Goal: Task Accomplishment & Management: Complete application form

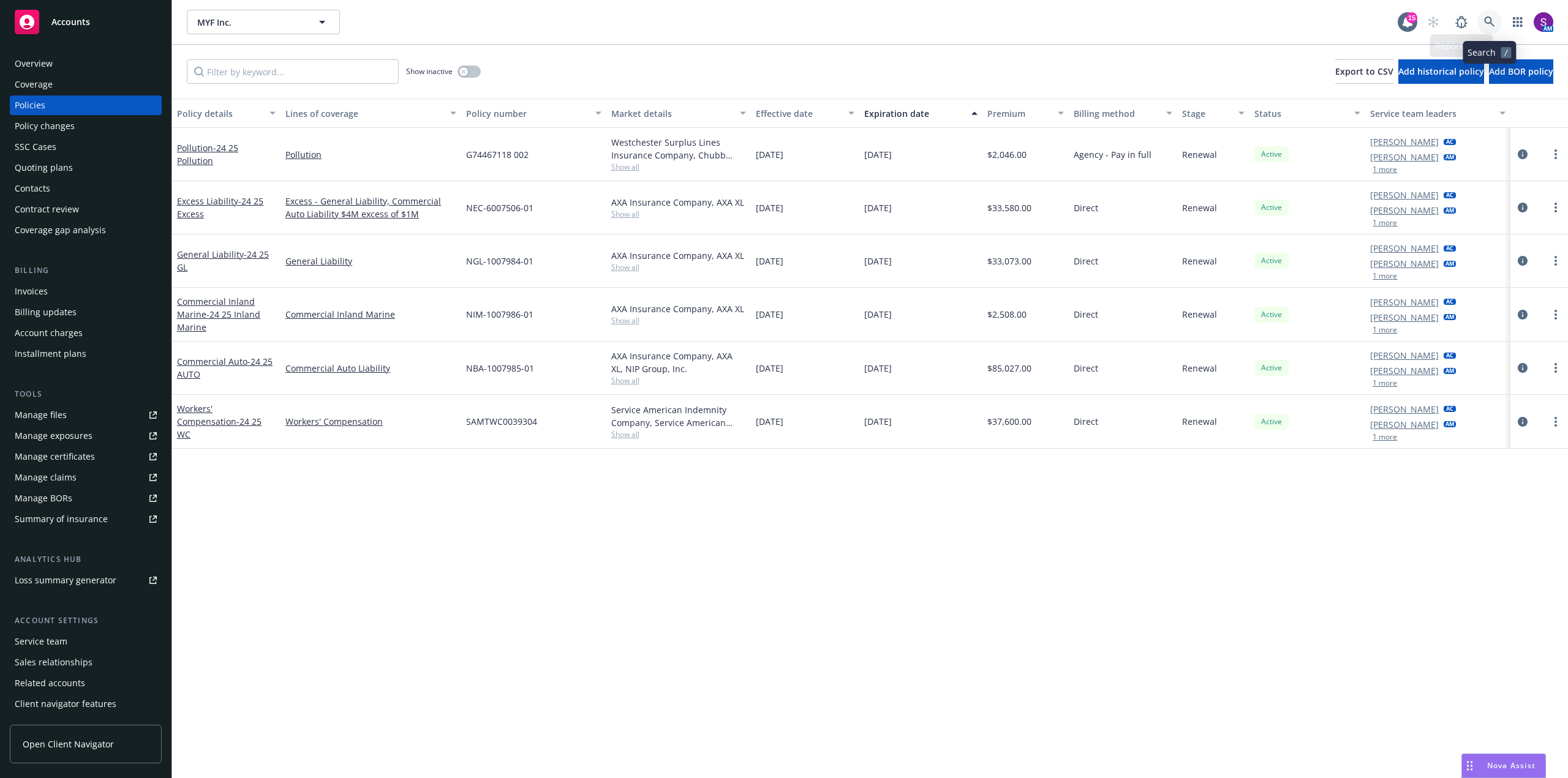
click at [1492, 24] on icon at bounding box center [1490, 22] width 11 height 11
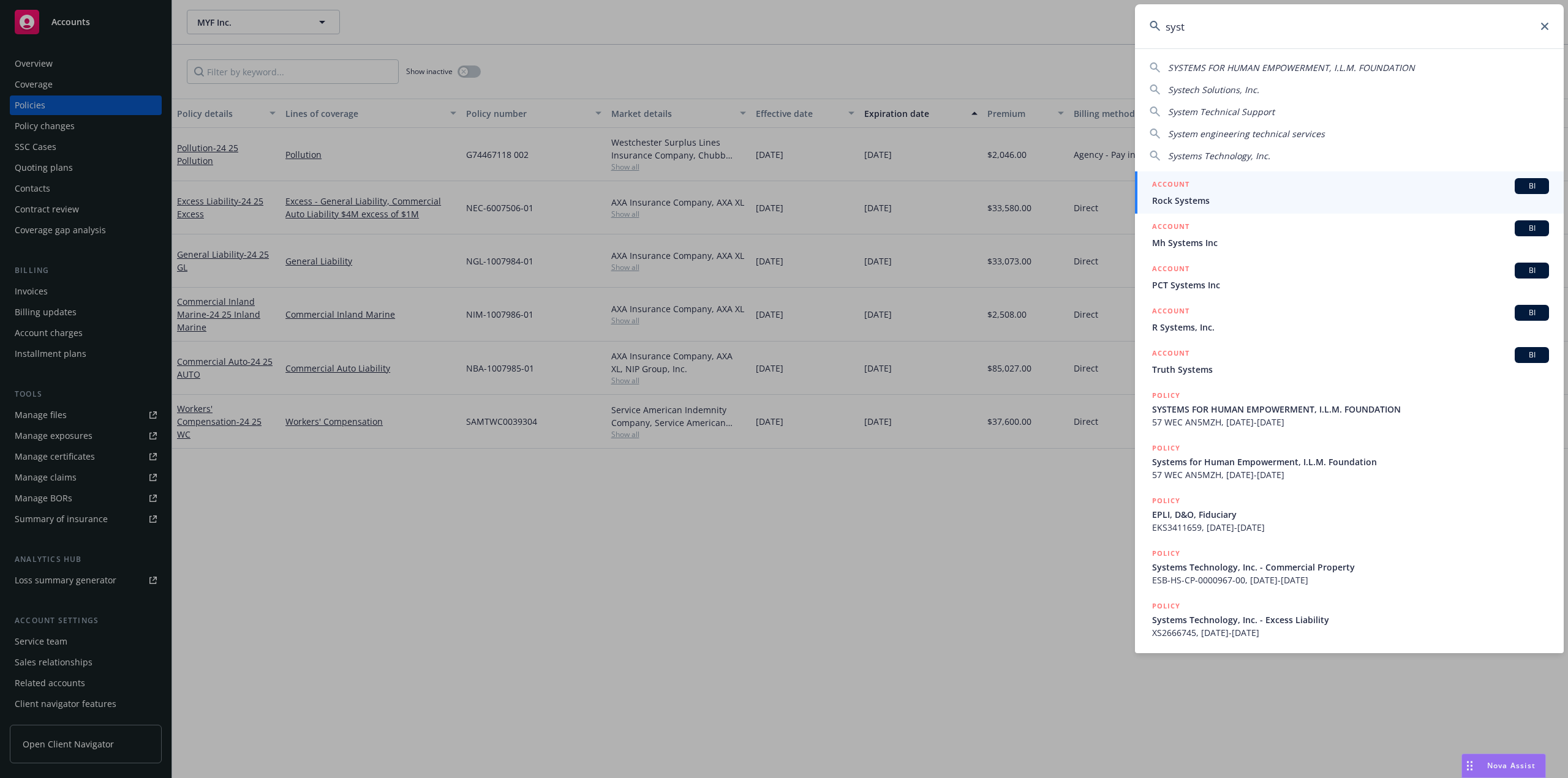
click at [1226, 152] on span "Systems Technology, Inc." at bounding box center [1219, 156] width 102 height 12
type input "Systems Technology, Inc."
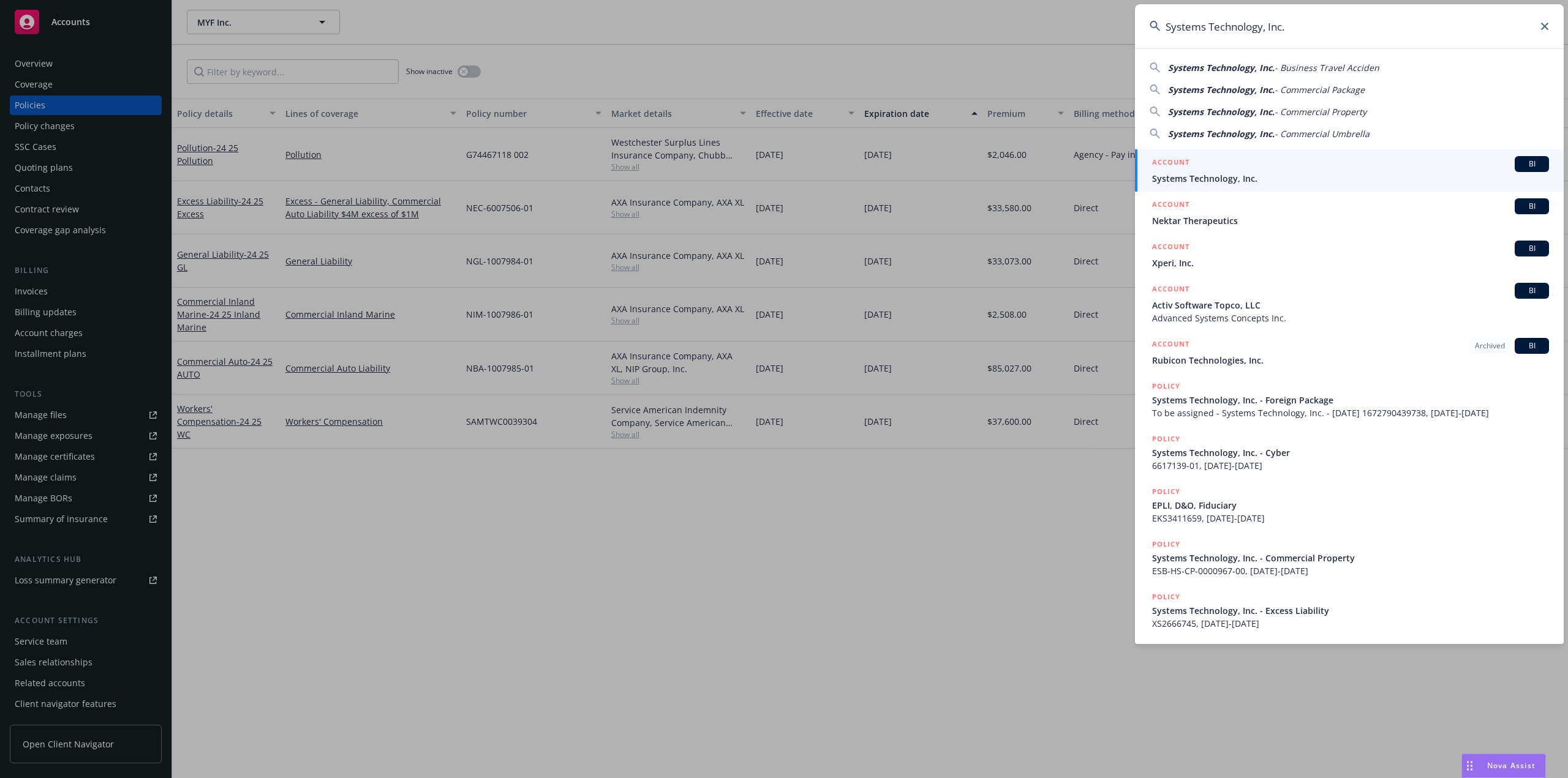
click at [1188, 173] on span "Systems Technology, Inc." at bounding box center [1350, 179] width 397 height 13
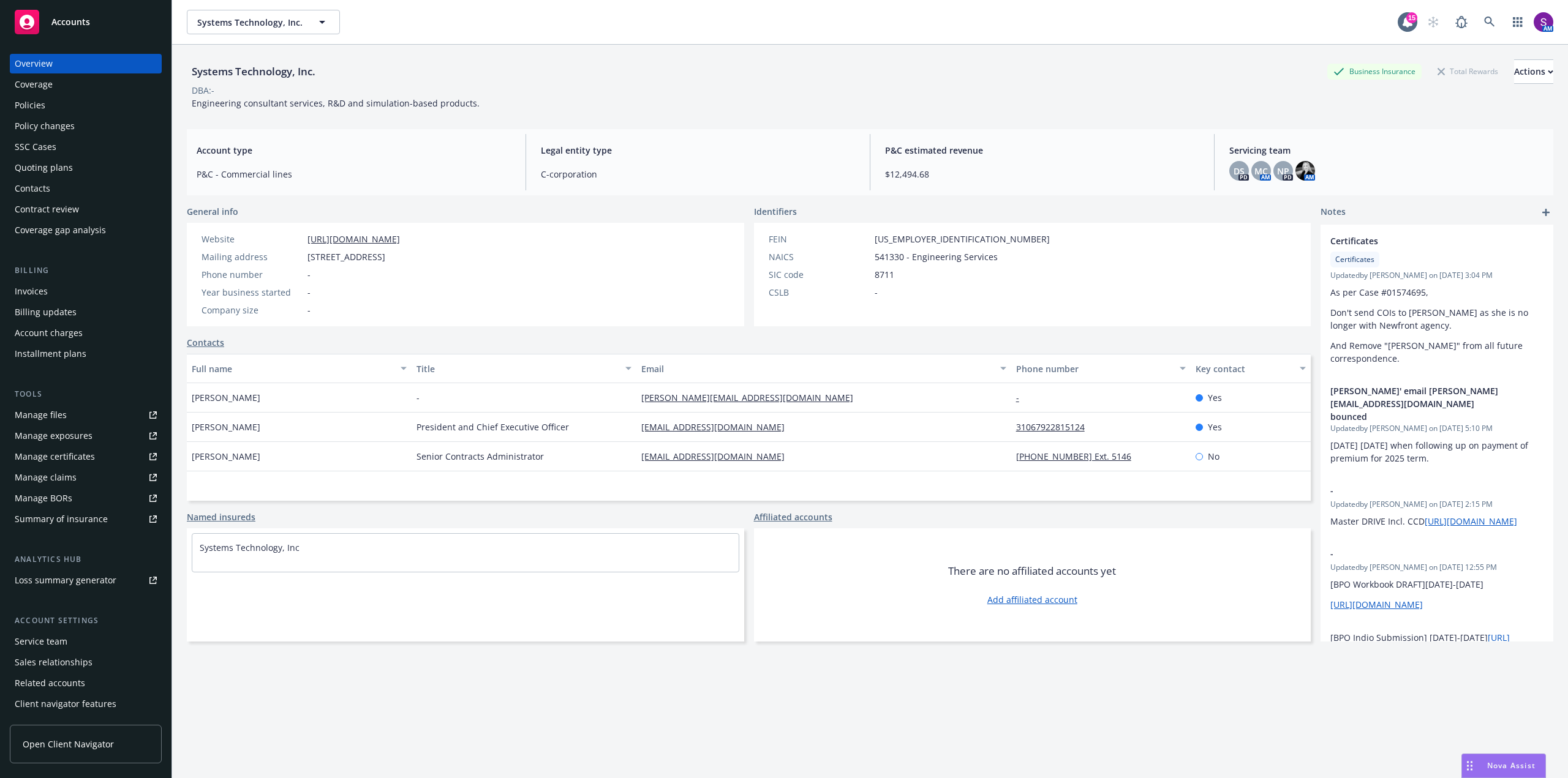
click at [40, 106] on div "Policies" at bounding box center [30, 105] width 30 height 20
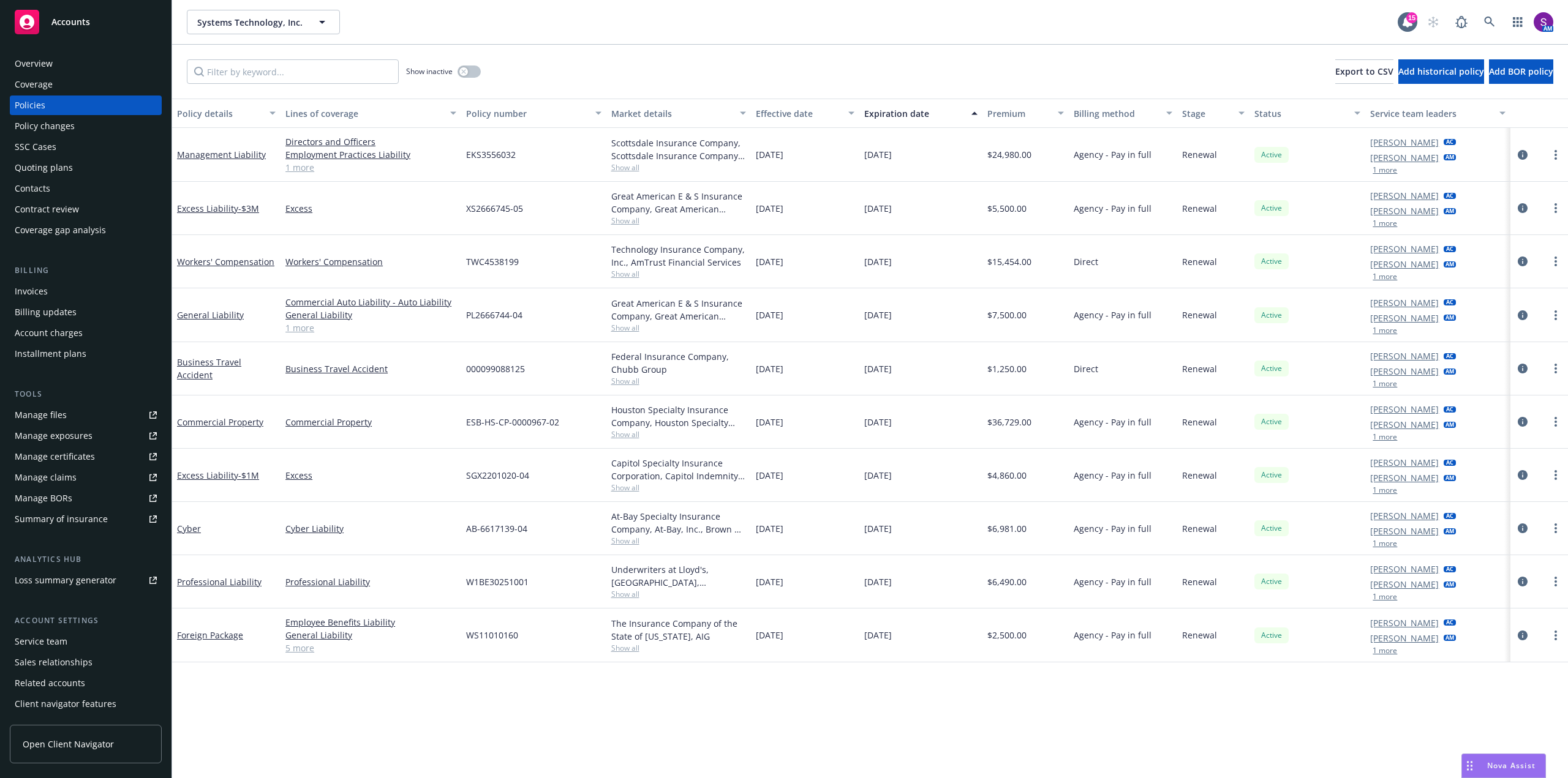
click at [58, 167] on div "Quoting plans" at bounding box center [44, 168] width 58 height 20
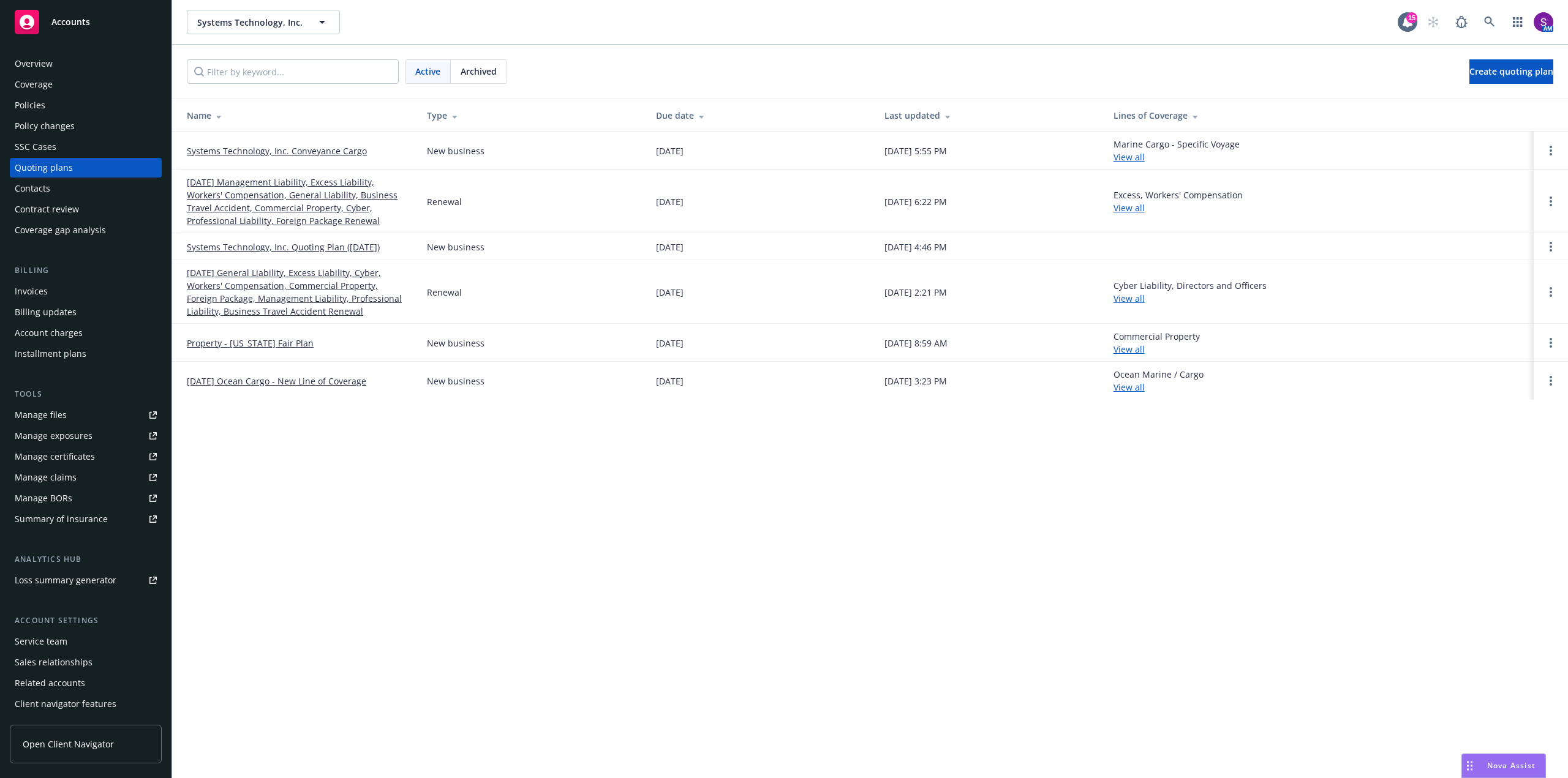
click at [283, 151] on link "Systems Technology, Inc. Conveyance Cargo" at bounding box center [276, 151] width 180 height 13
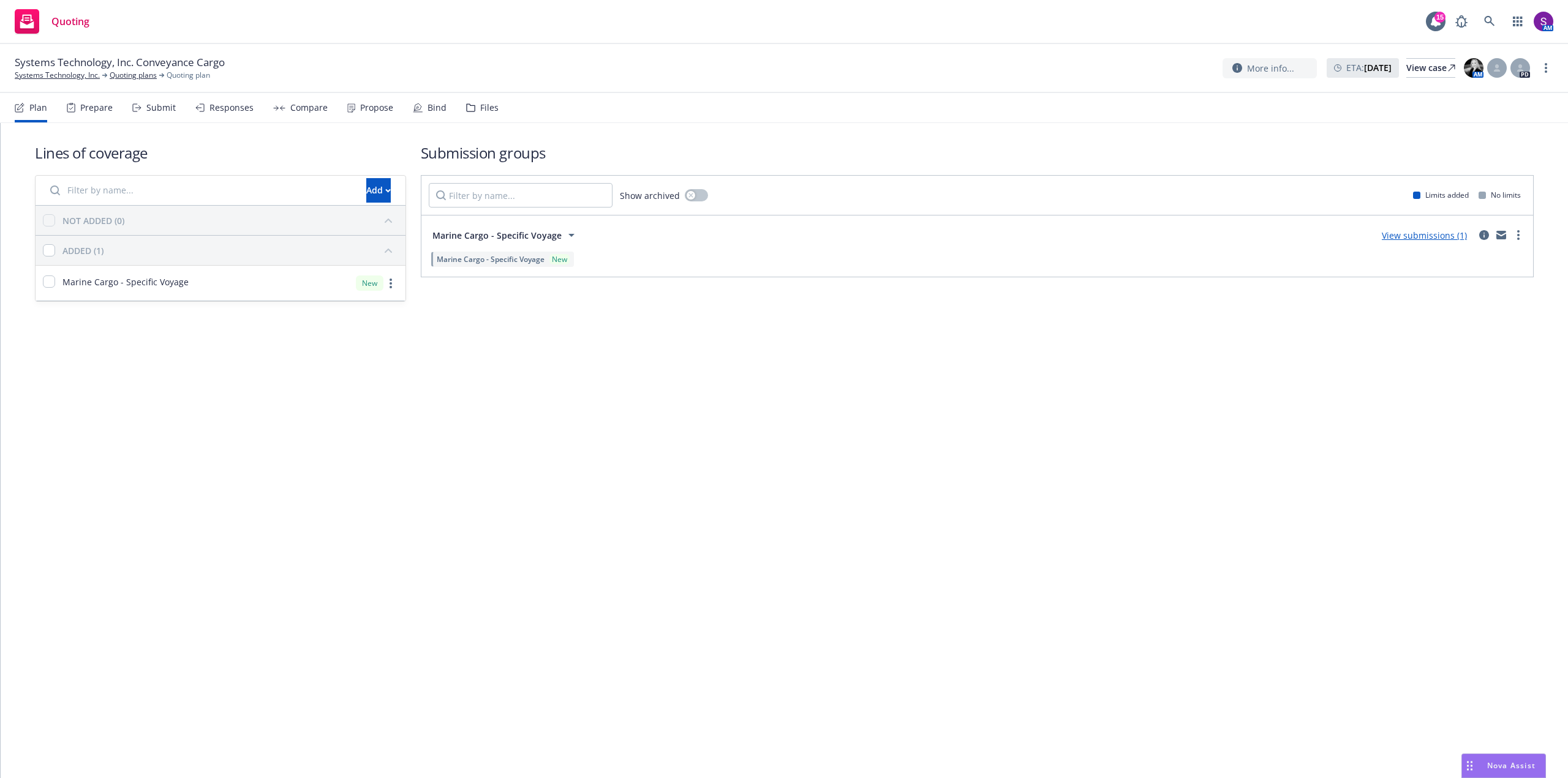
click at [432, 106] on div "Bind" at bounding box center [437, 107] width 19 height 10
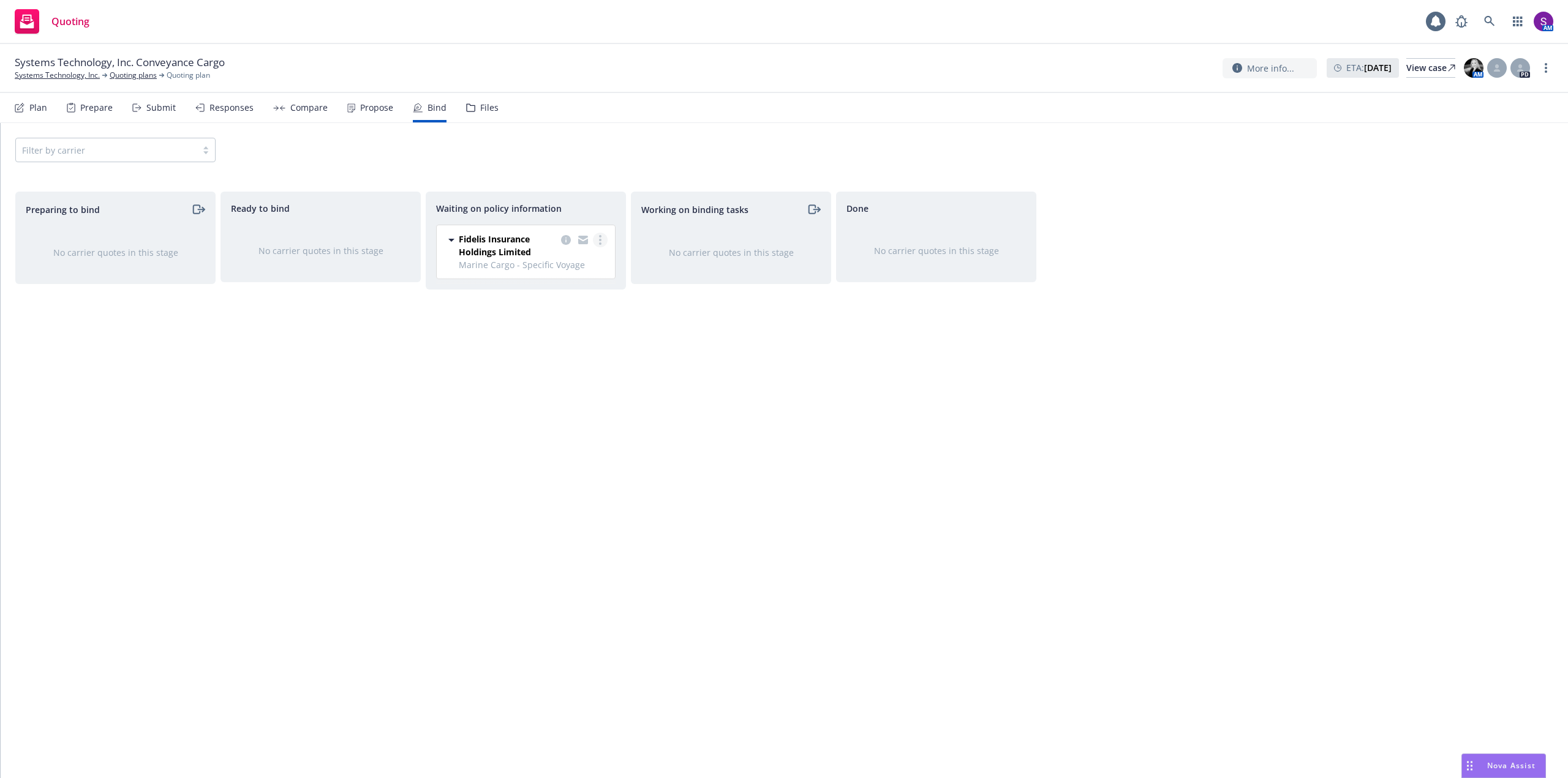
click at [600, 238] on circle "more" at bounding box center [600, 236] width 3 height 3
click at [569, 268] on span "Create policies" at bounding box center [541, 265] width 90 height 12
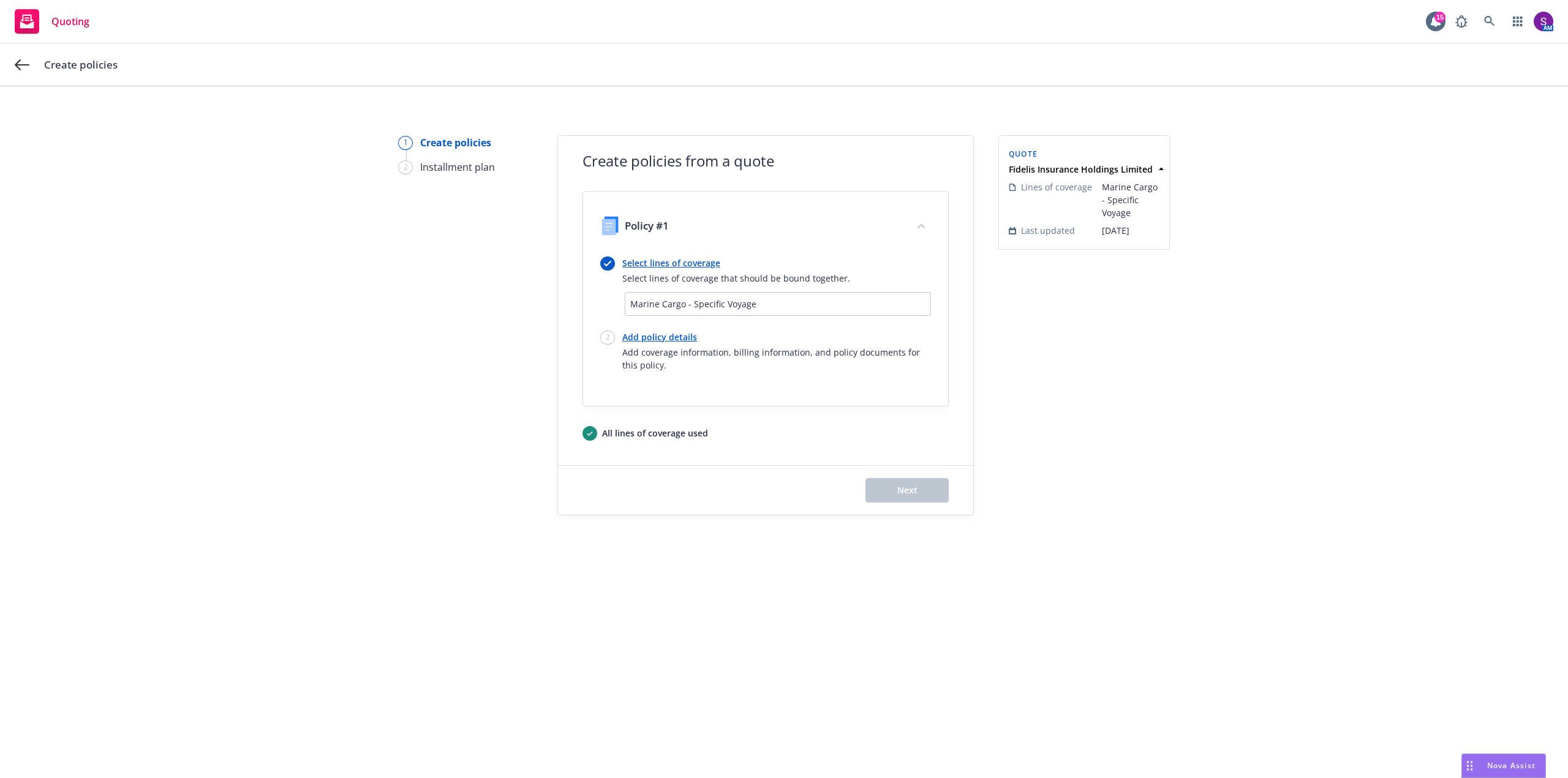
click at [672, 336] on link "Add policy details" at bounding box center [776, 337] width 308 height 13
select select "12"
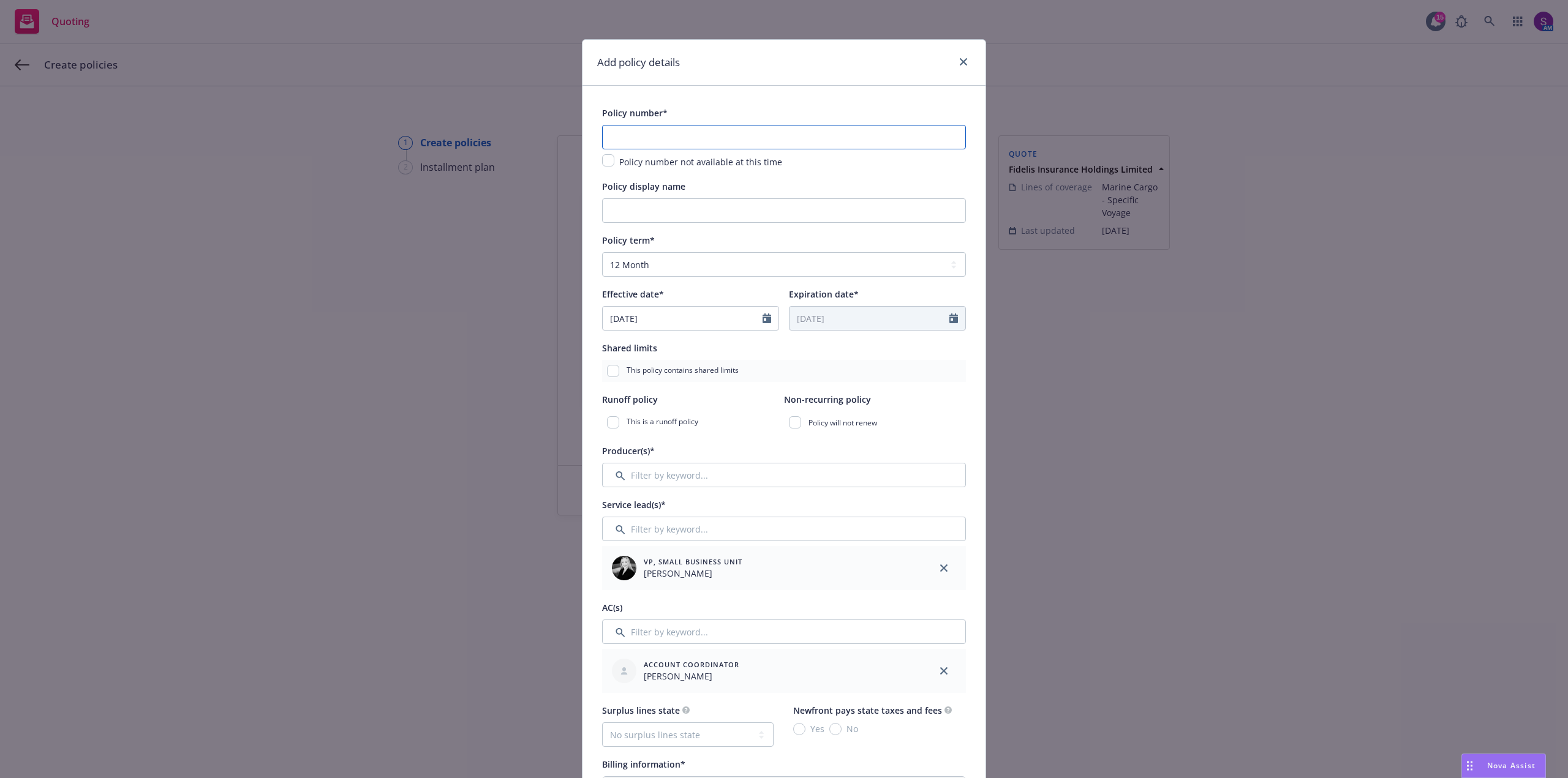
click at [625, 146] on input "text" at bounding box center [784, 137] width 364 height 24
click at [656, 138] on input "text" at bounding box center [784, 137] width 364 height 24
paste input "B0507HV2501531"
type input "B0507HV2501531"
click at [664, 268] on select "Select policy term 12 Month 6 Month 4 Month 3 Month 2 Month 1 Month 36 Month (3…" at bounding box center [784, 264] width 364 height 24
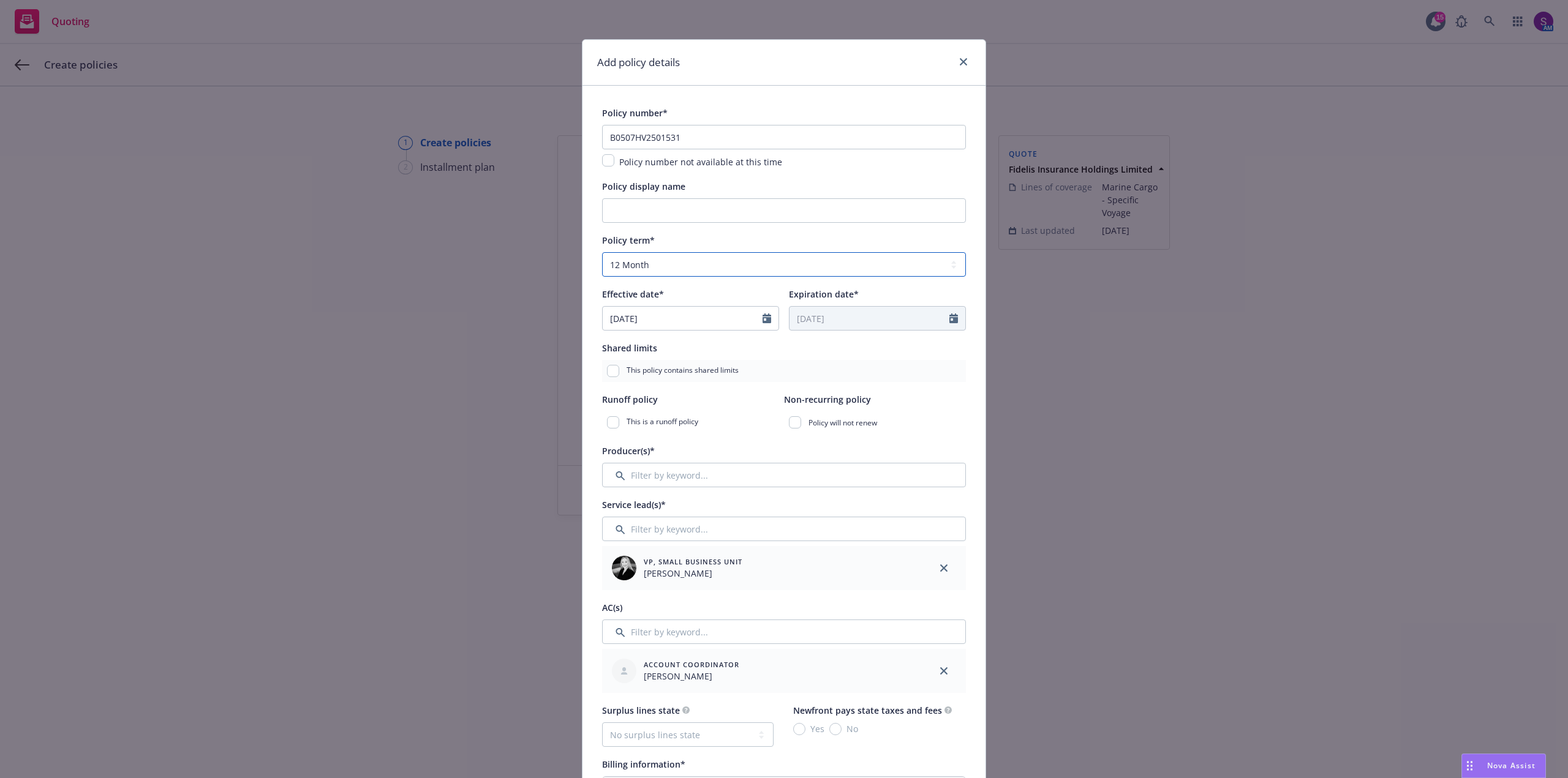
select select "other"
click at [602, 252] on select "Select policy term 12 Month 6 Month 4 Month 3 Month 2 Month 1 Month 36 Month (3…" at bounding box center [784, 264] width 364 height 24
click at [763, 320] on icon "Calendar" at bounding box center [767, 318] width 9 height 10
select select "8"
click at [699, 425] on span "14" at bounding box center [697, 427] width 16 height 15
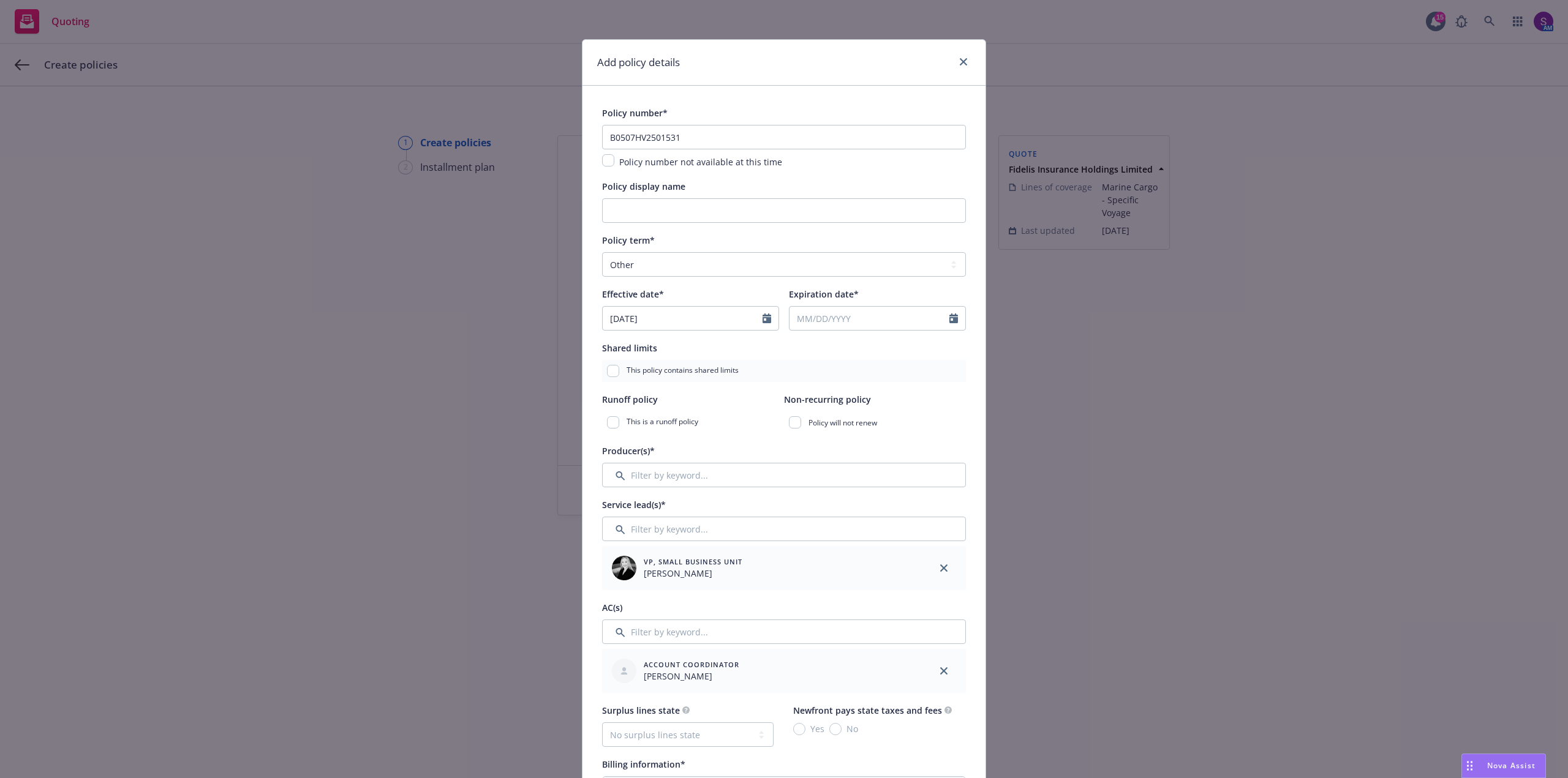
type input "[DATE]"
click at [951, 316] on icon "Calendar" at bounding box center [954, 318] width 9 height 10
click at [921, 348] on icon "button" at bounding box center [925, 347] width 7 height 7
select select "9"
click at [805, 426] on span "14" at bounding box center [804, 427] width 16 height 15
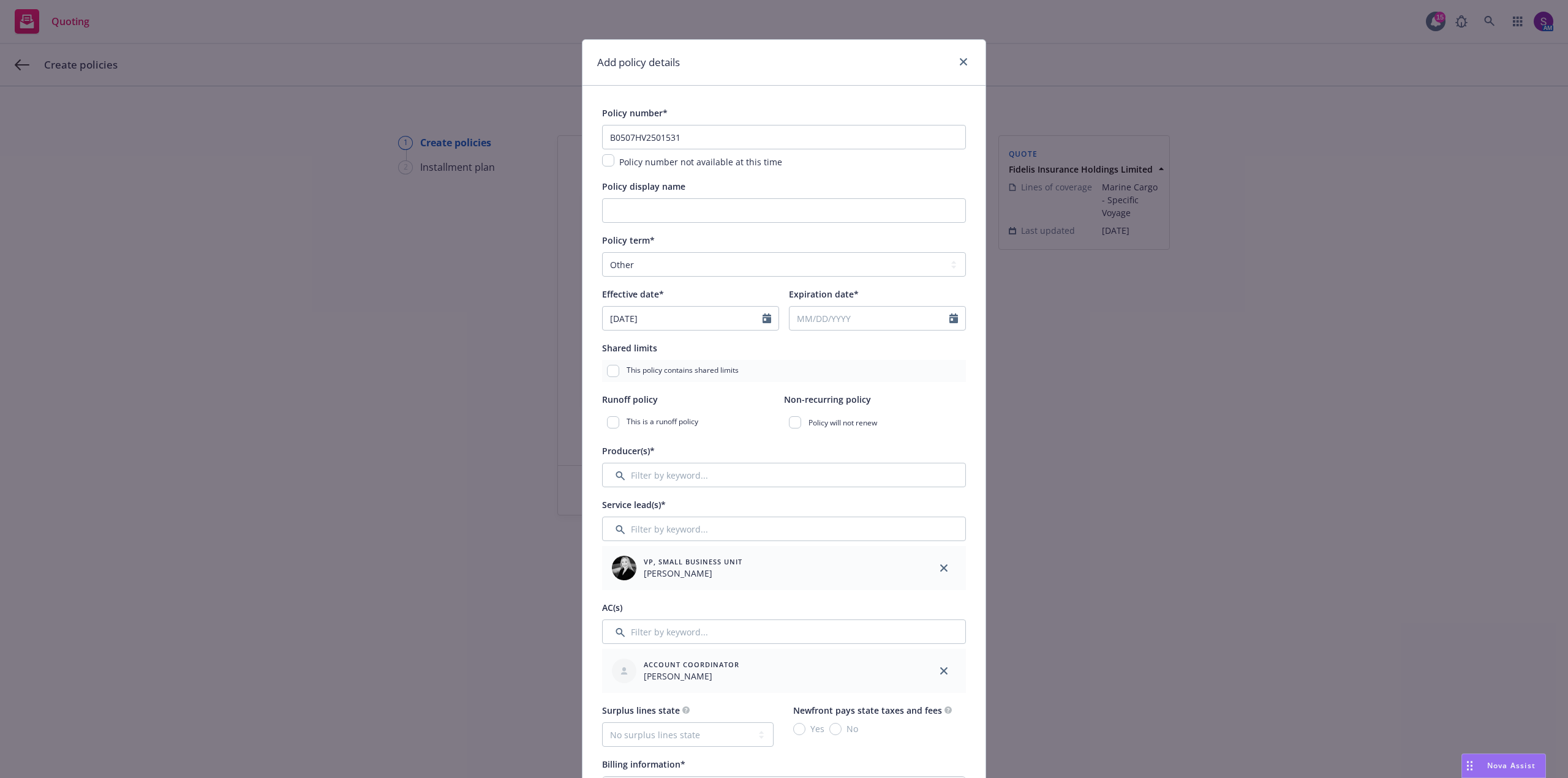
type input "[DATE]"
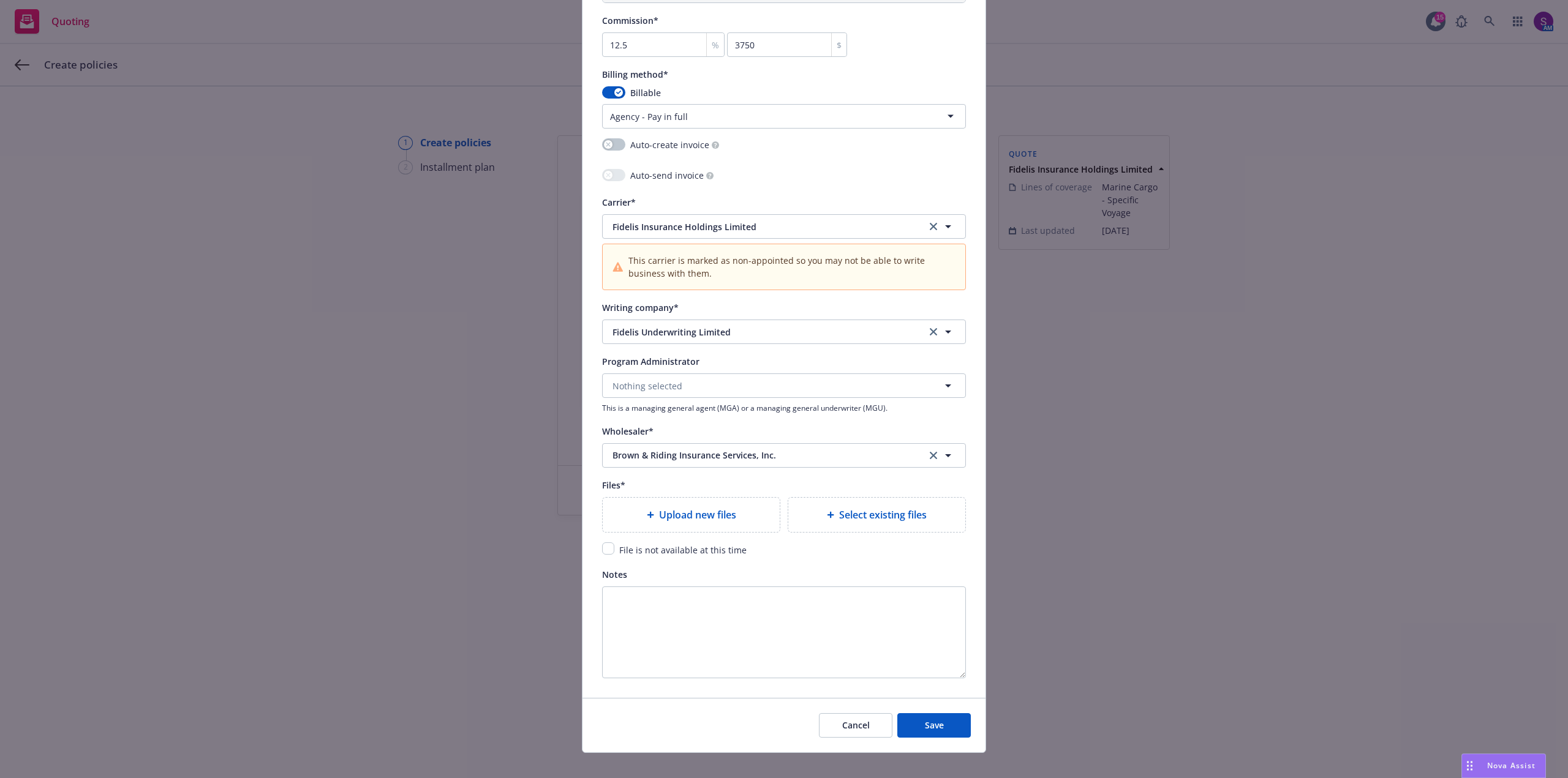
scroll to position [1043, 0]
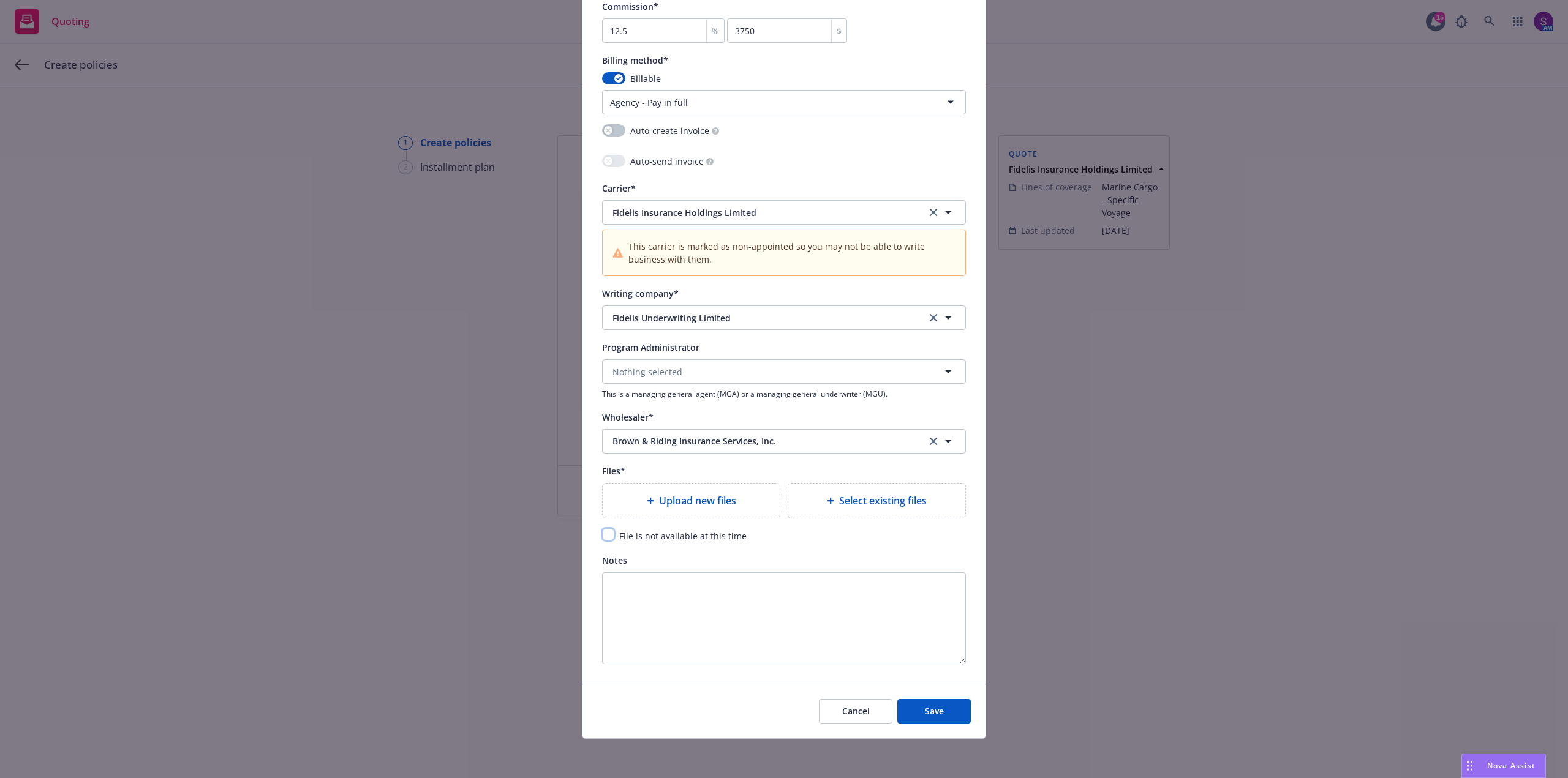
click at [602, 536] on input "checkbox" at bounding box center [608, 534] width 13 height 13
checkbox input "true"
click at [687, 593] on textarea "Notes" at bounding box center [784, 618] width 364 height 92
click at [630, 584] on textarea "Notes" at bounding box center [784, 618] width 364 height 92
paste textarea "CONVEYANCE: Truck from: [GEOGRAPHIC_DATA], [US_STATE] to designated airport in …"
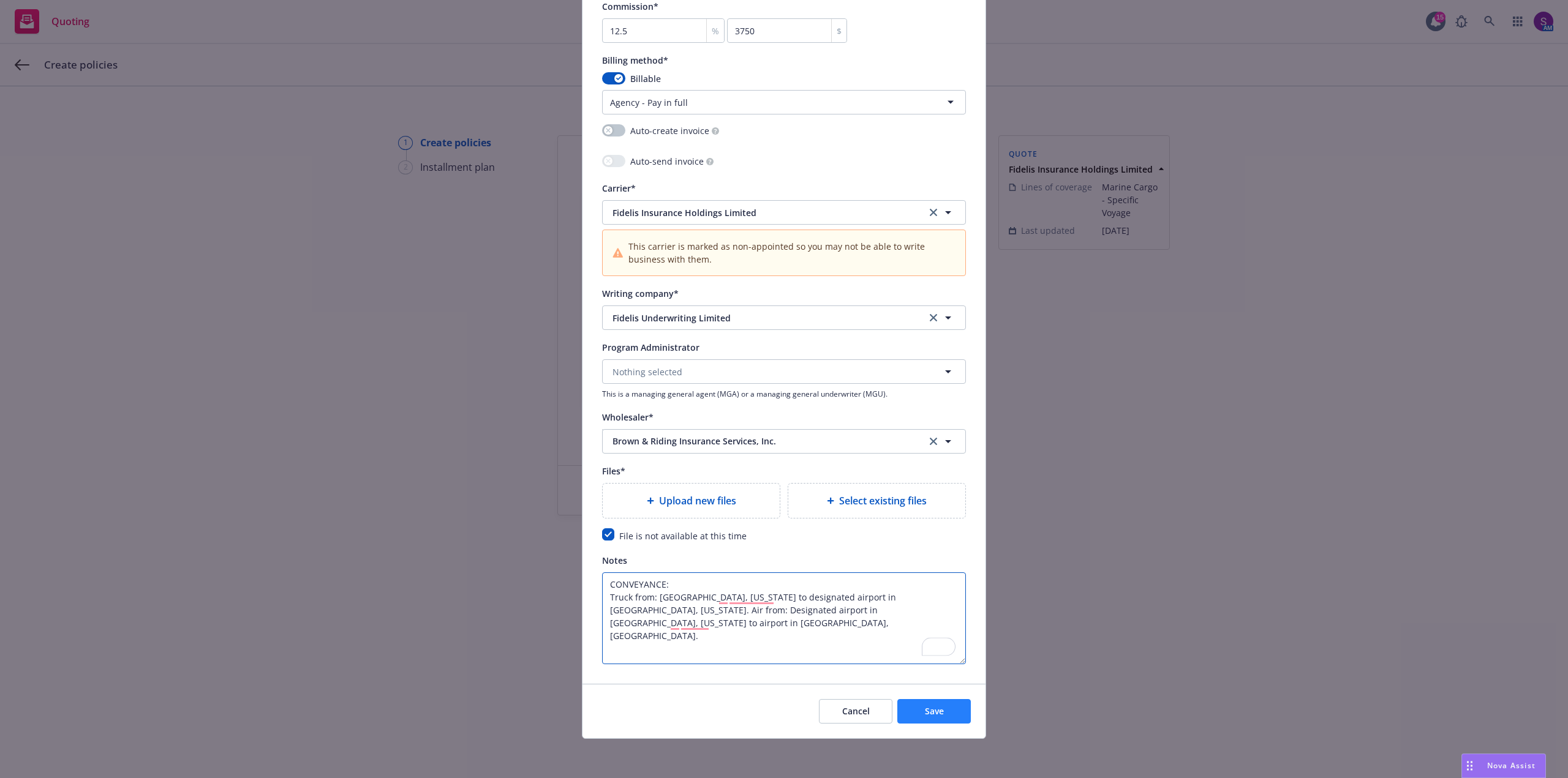
type textarea "CONVEYANCE: Truck from: [GEOGRAPHIC_DATA], [US_STATE] to designated airport in …"
click at [927, 708] on span "Save" at bounding box center [934, 711] width 19 height 12
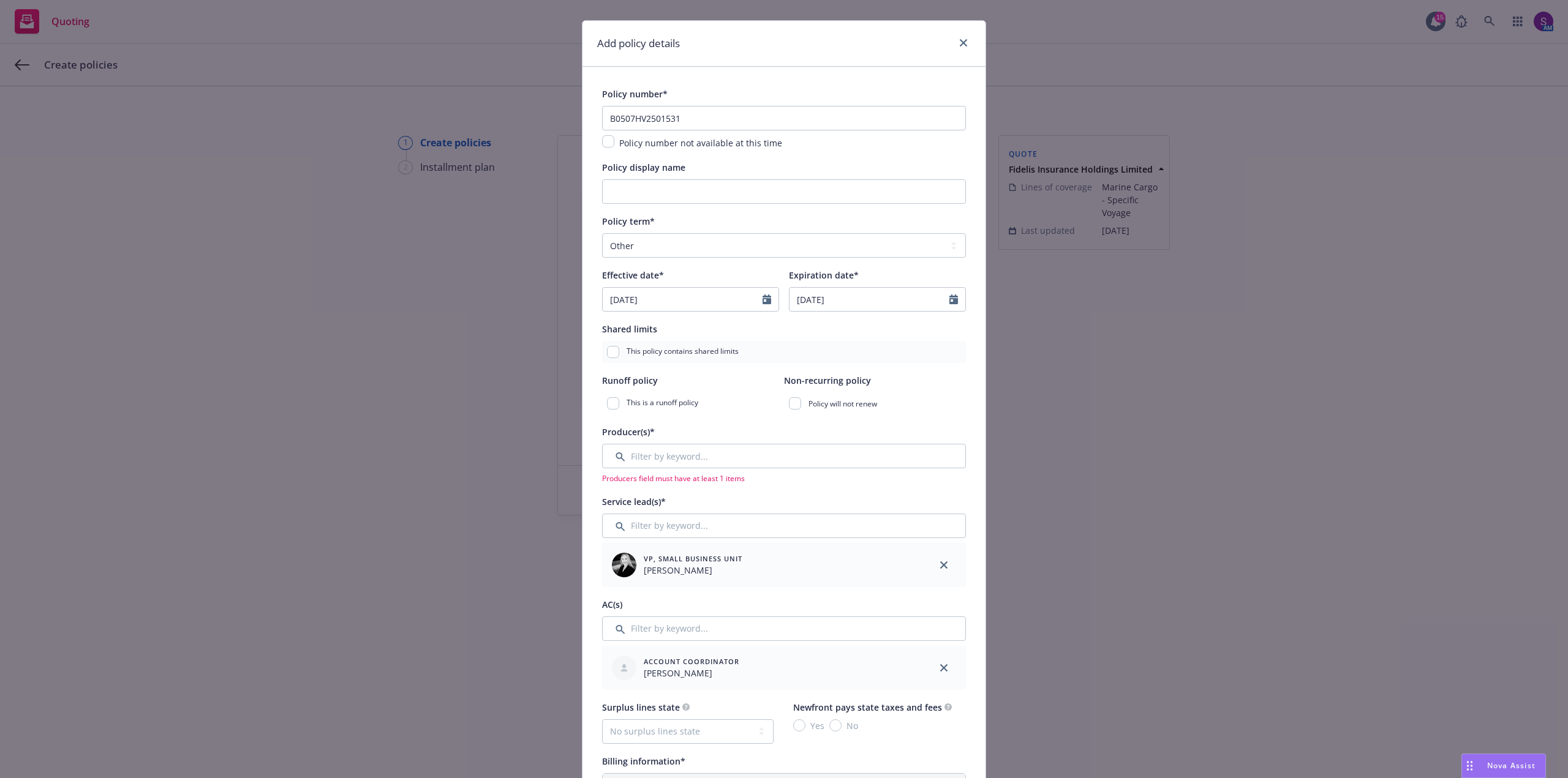
scroll to position [0, 0]
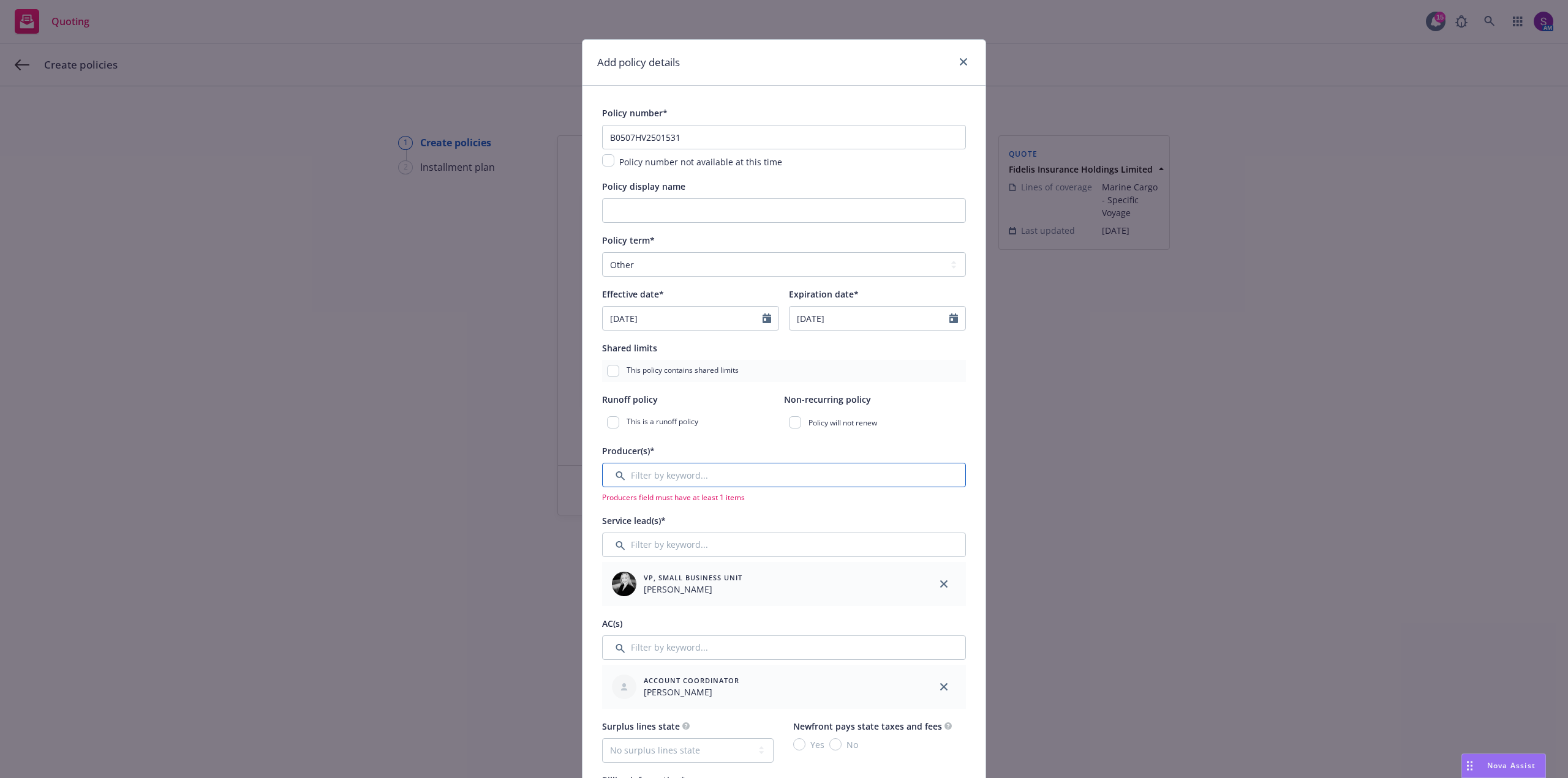
click at [682, 466] on input "Filter by keyword..." at bounding box center [784, 475] width 364 height 24
type input "sa"
click at [613, 534] on input "checkbox" at bounding box center [618, 537] width 13 height 13
checkbox input "true"
click at [895, 577] on span "Confirm selection" at bounding box center [918, 577] width 74 height 12
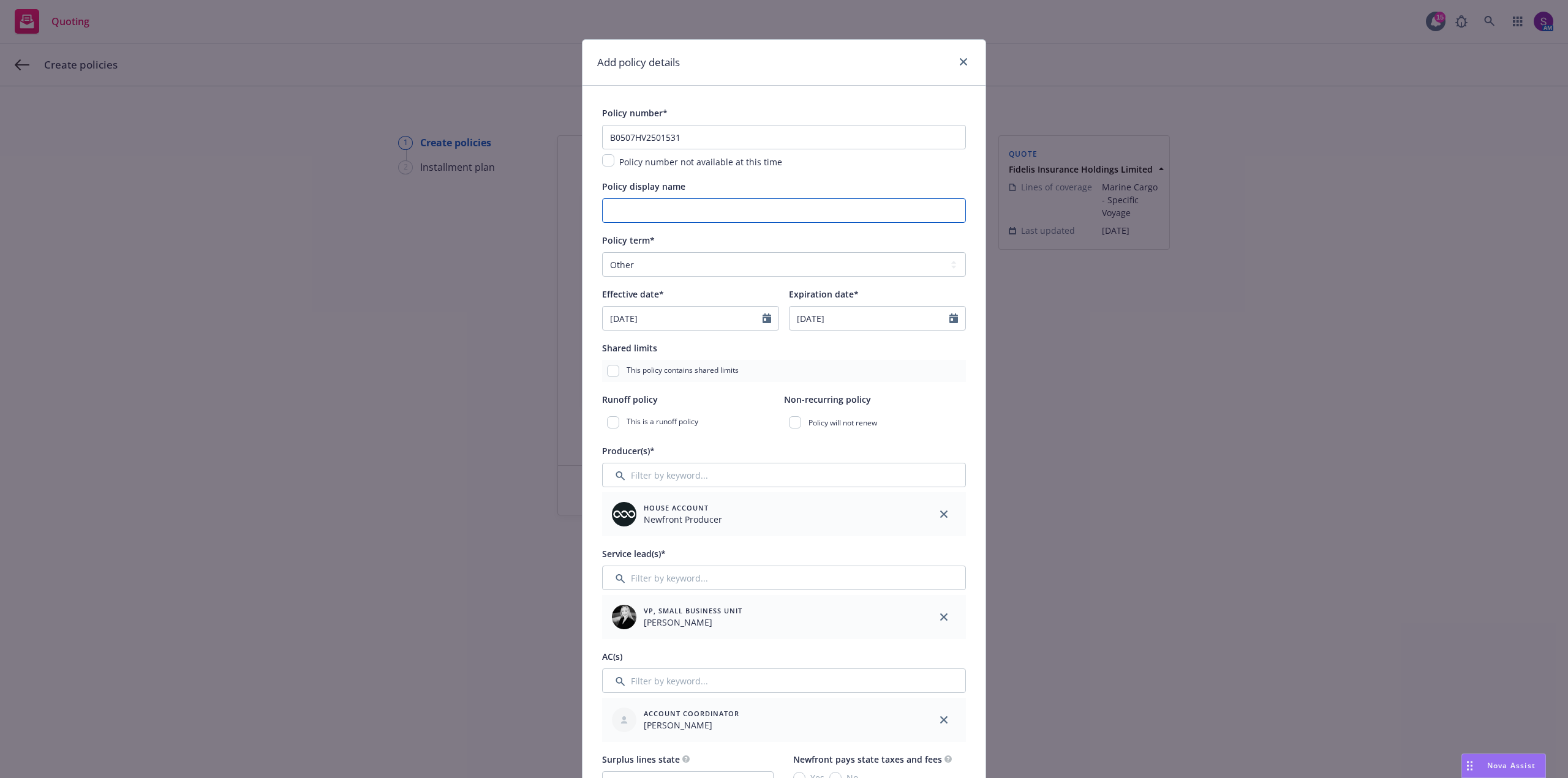
click at [616, 212] on input "Policy display name" at bounding box center [784, 210] width 364 height 24
paste input "Marine Cargo"
click at [709, 207] on input "Marine Cargo" at bounding box center [784, 210] width 364 height 24
paste input "COVERAGE(S) CONVEYANCE"
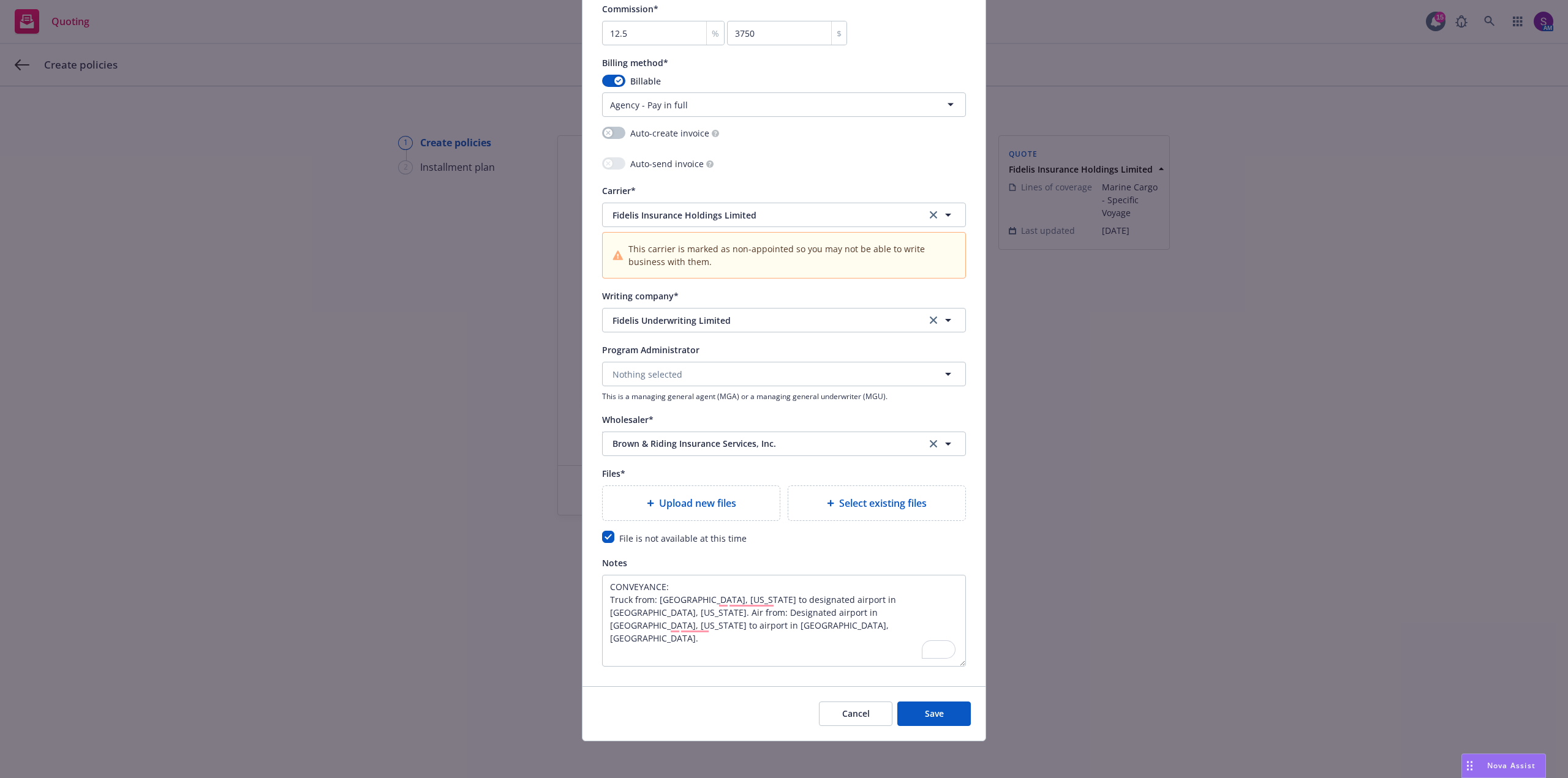
scroll to position [1092, 0]
type input "Marine Cargo COVERAGE(S) CONVEYANCE"
click at [933, 711] on span "Save" at bounding box center [934, 711] width 19 height 12
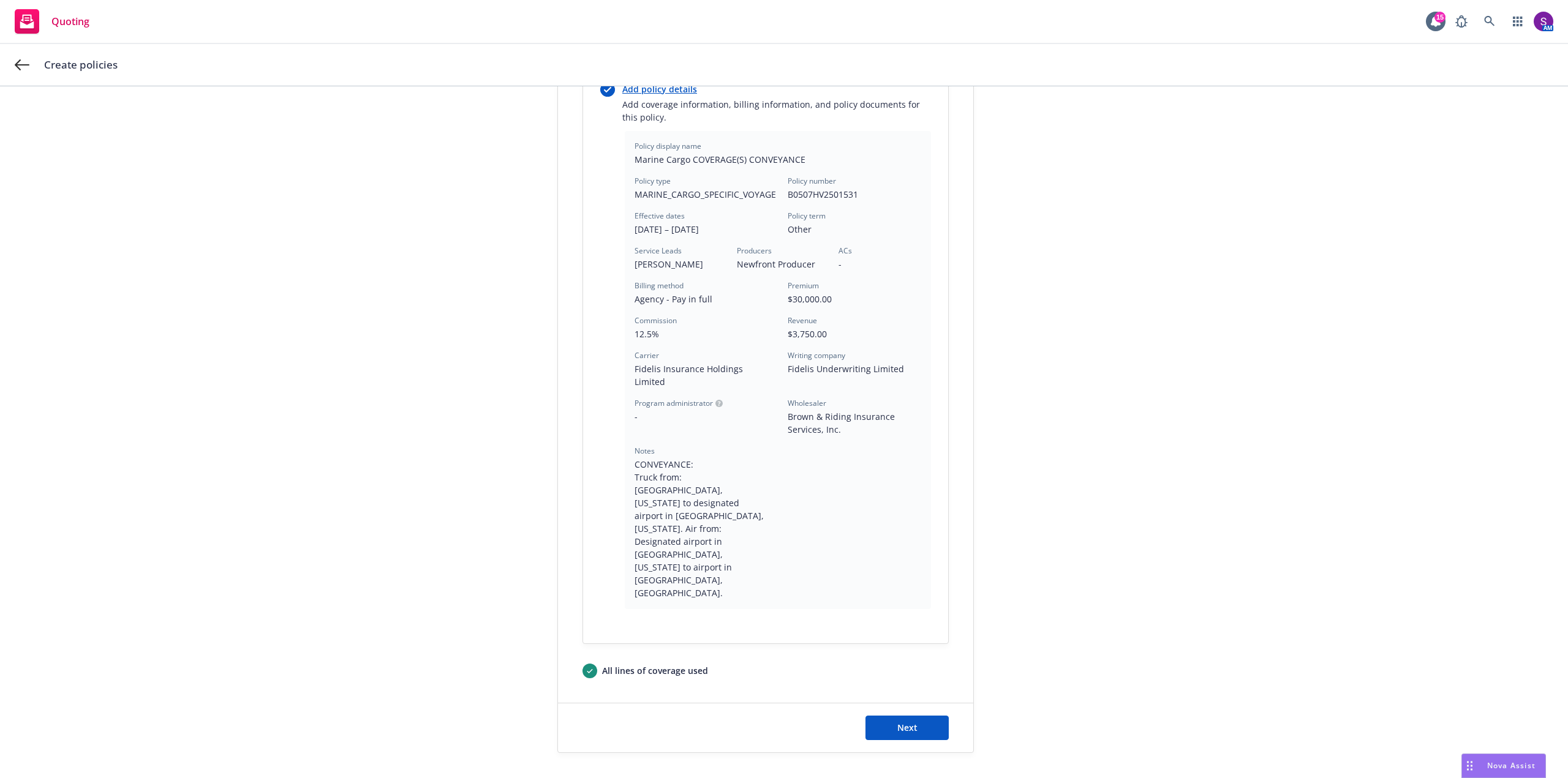
scroll to position [250, 0]
click at [912, 720] on span "Next" at bounding box center [908, 726] width 20 height 12
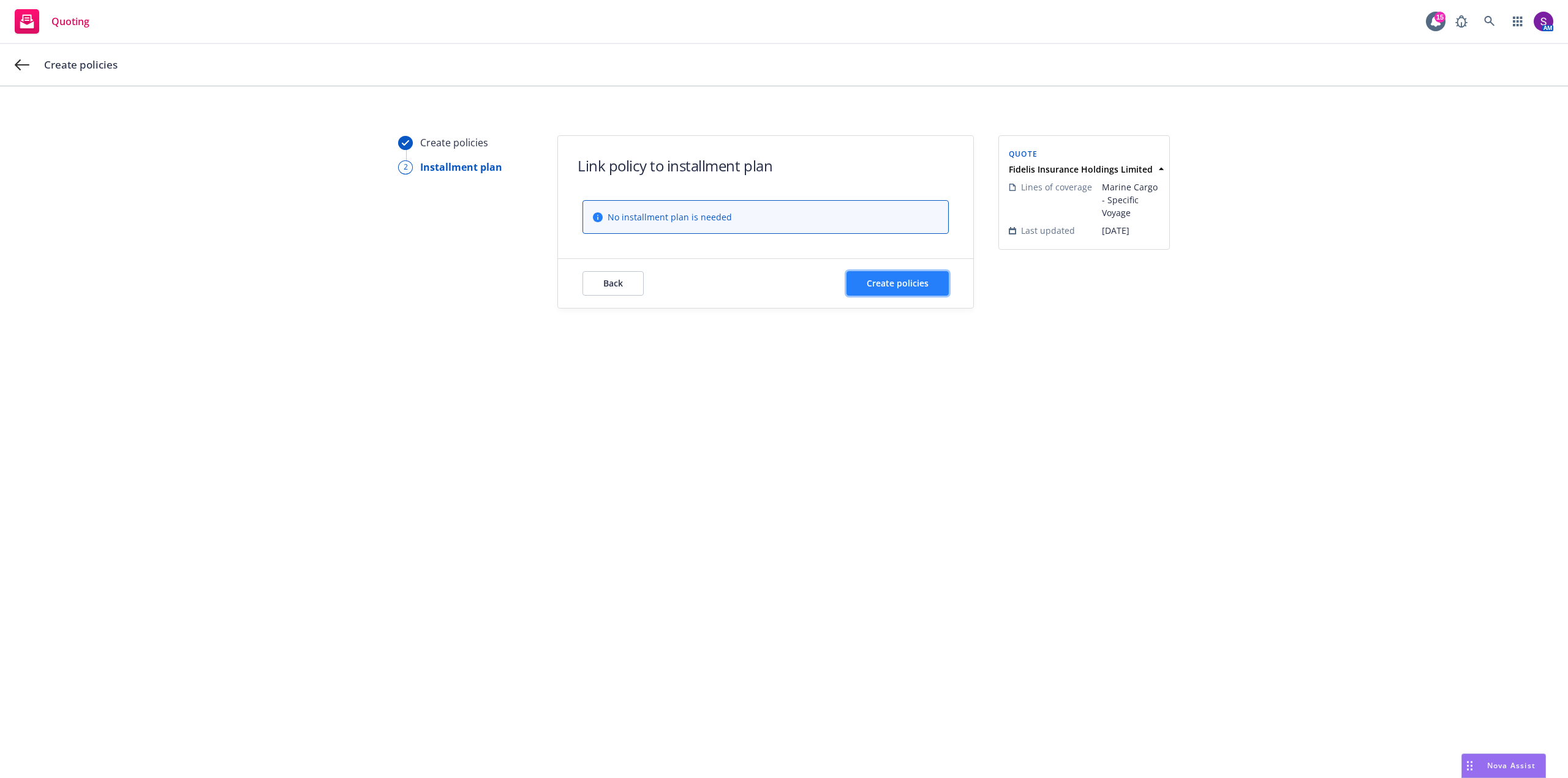
click at [902, 281] on span "Create policies" at bounding box center [898, 283] width 62 height 12
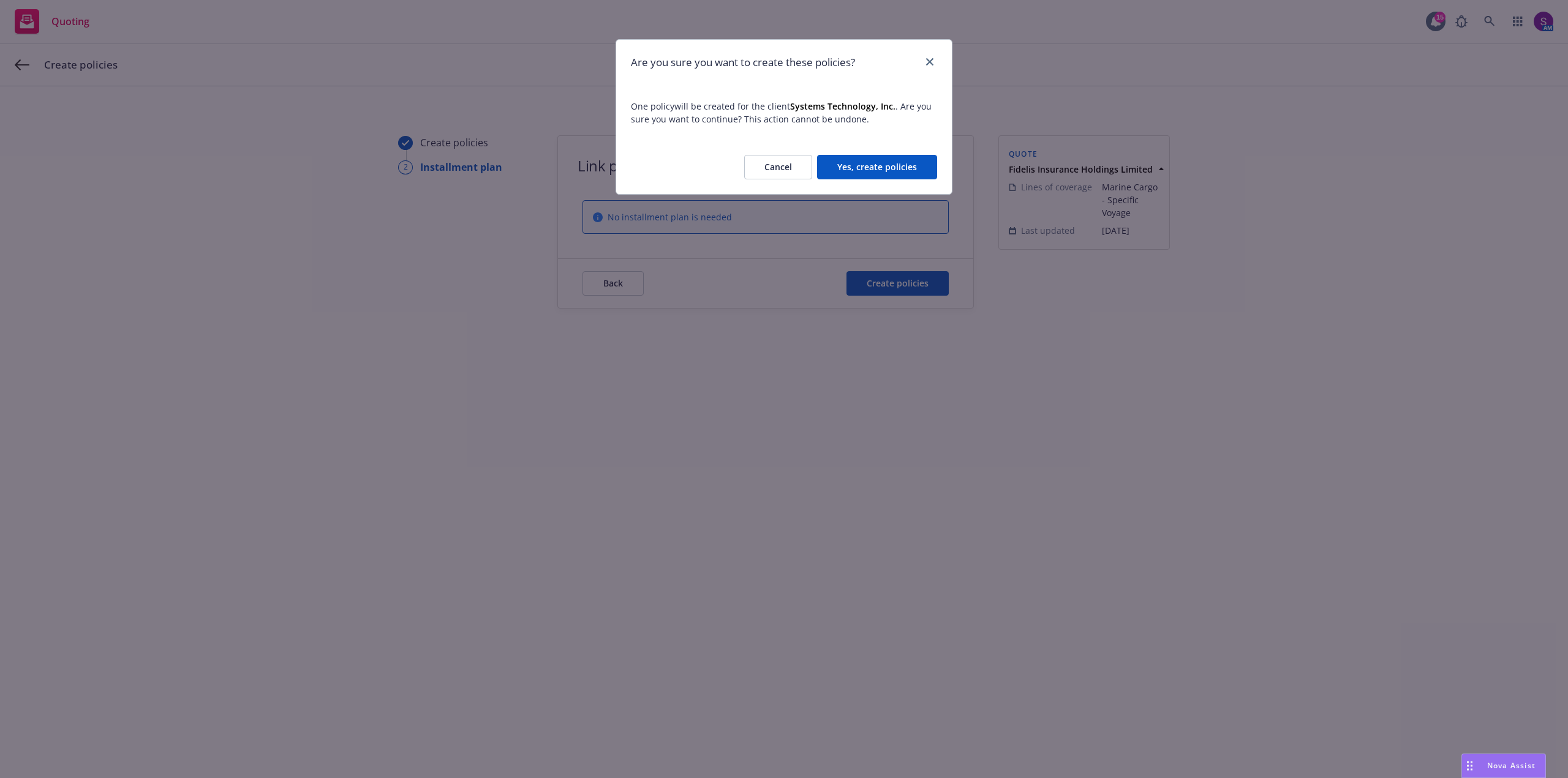
click at [882, 161] on button "Yes, create policies" at bounding box center [877, 167] width 120 height 24
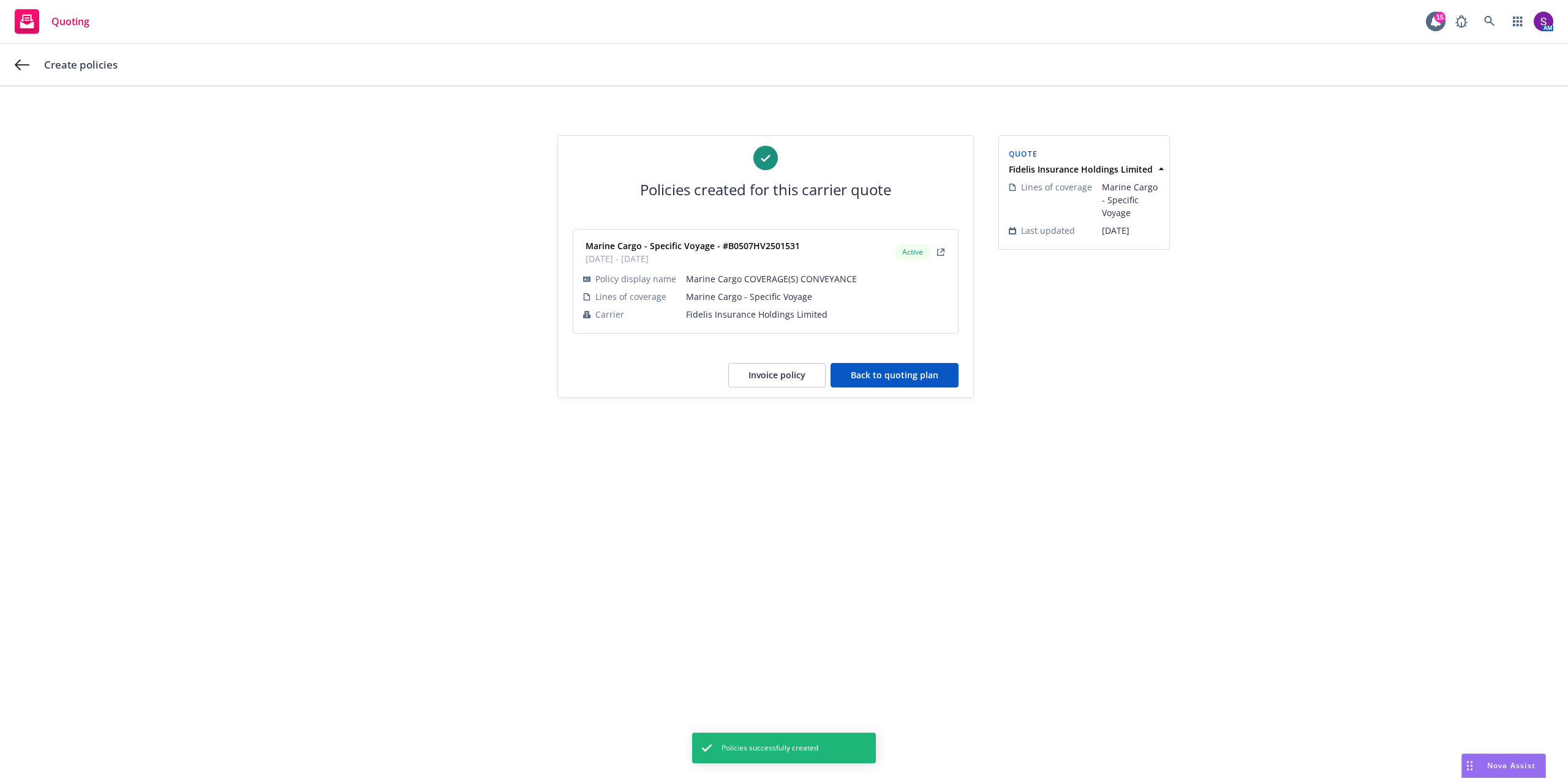
click at [896, 379] on button "Back to quoting plan" at bounding box center [894, 375] width 128 height 24
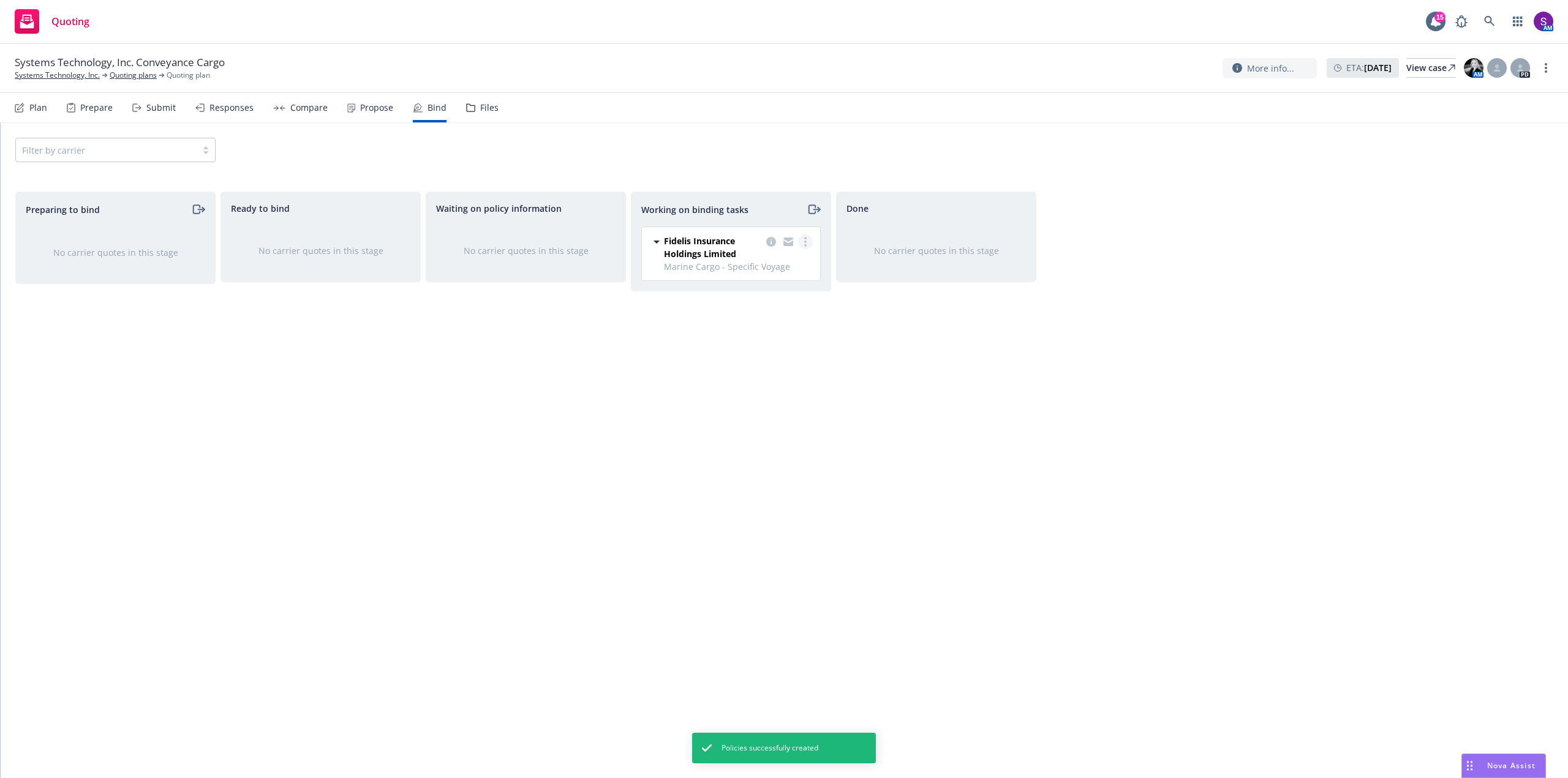
click at [806, 236] on link "more" at bounding box center [805, 242] width 15 height 14
click at [776, 289] on span "Move to done" at bounding box center [743, 291] width 85 height 12
click at [63, 69] on span "Systems Technology, Inc. Conveyance Cargo" at bounding box center [119, 63] width 210 height 14
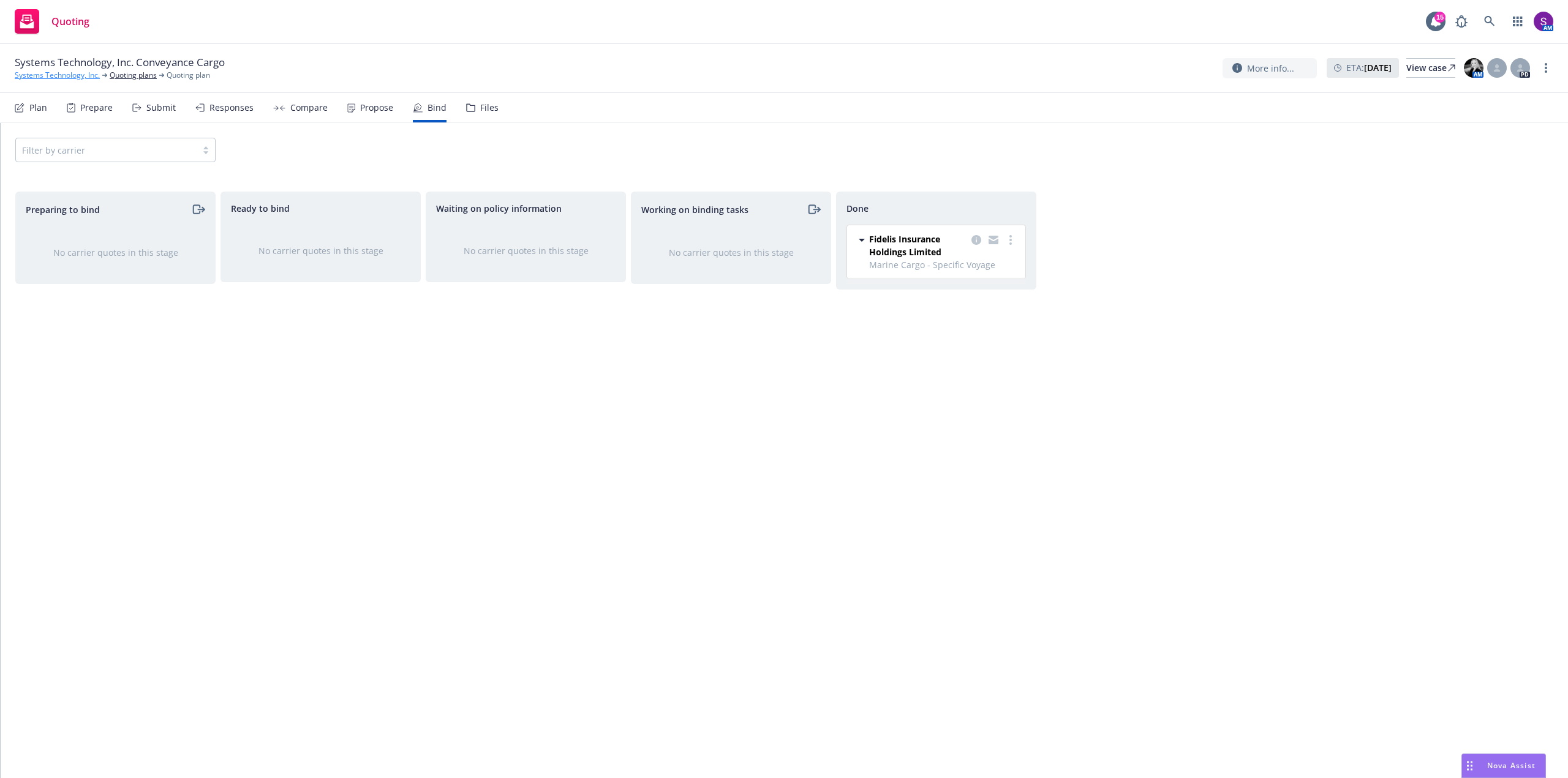
click at [61, 75] on link "Systems Technology, Inc." at bounding box center [57, 75] width 85 height 11
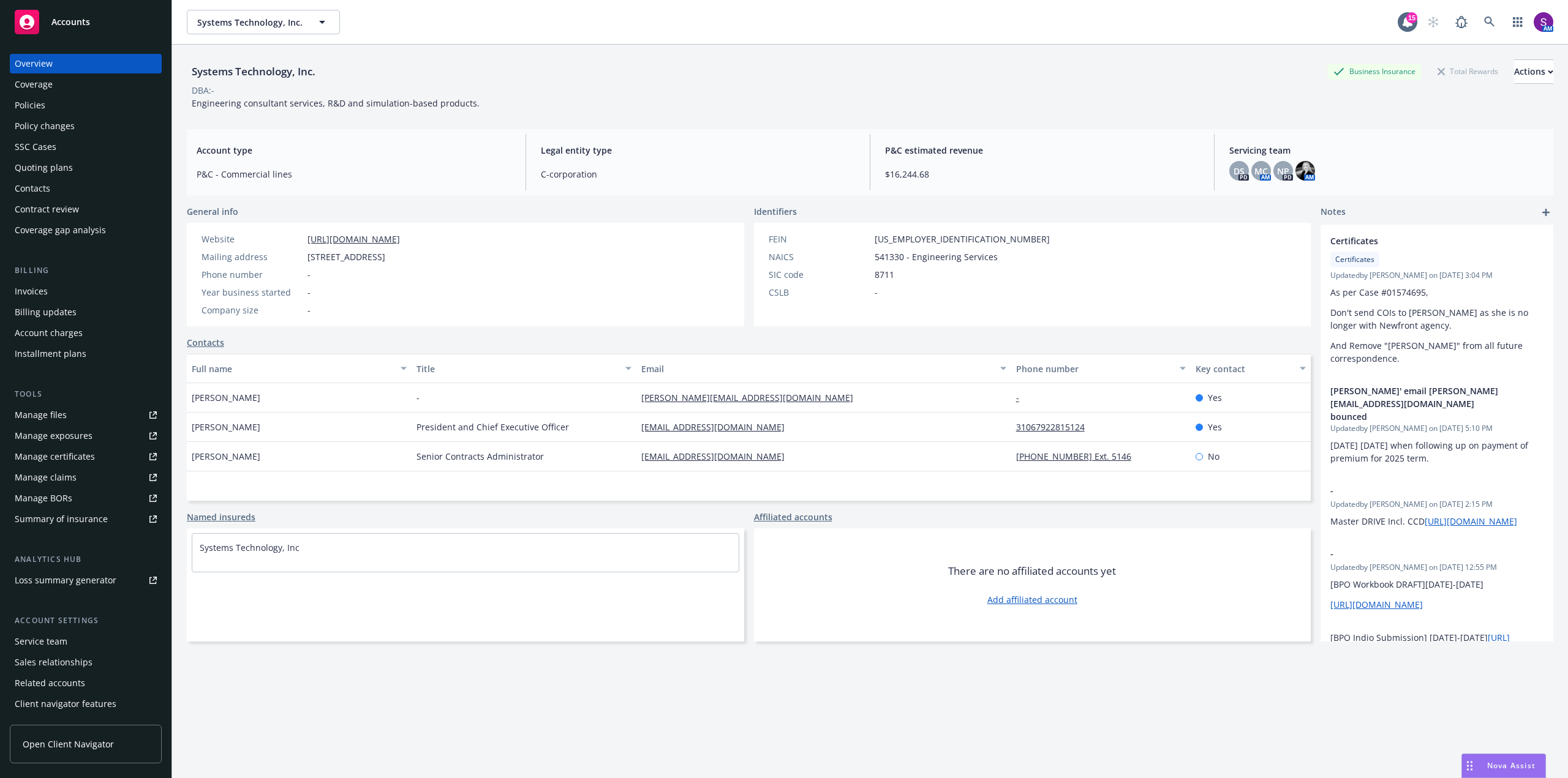
click at [65, 105] on div "Policies" at bounding box center [86, 105] width 142 height 20
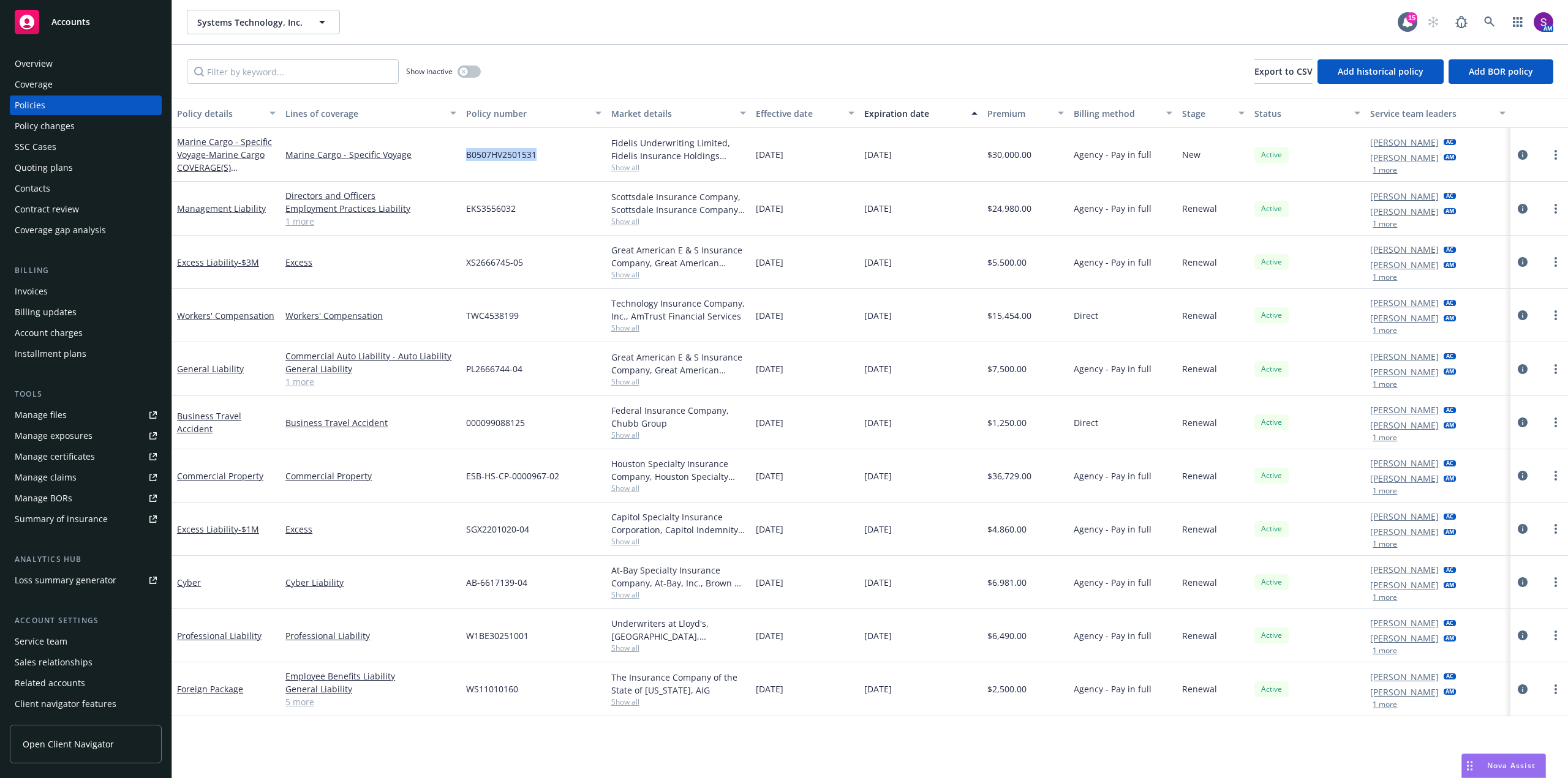
drag, startPoint x: 540, startPoint y: 155, endPoint x: 458, endPoint y: 157, distance: 82.0
click at [458, 157] on div "Marine Cargo - Specific Voyage - Marine Cargo COVERAGE(S) CONVEYANCE Marine Car…" at bounding box center [870, 155] width 1396 height 54
copy div "B0507HV2501531"
click at [237, 148] on div "Marine Cargo - Specific Voyage - Marine Cargo COVERAGE(S) CONVEYANCE" at bounding box center [227, 154] width 99 height 39
click at [239, 144] on link "Marine Cargo - Specific Voyage - Marine Cargo COVERAGE(S) CONVEYANCE" at bounding box center [225, 161] width 95 height 50
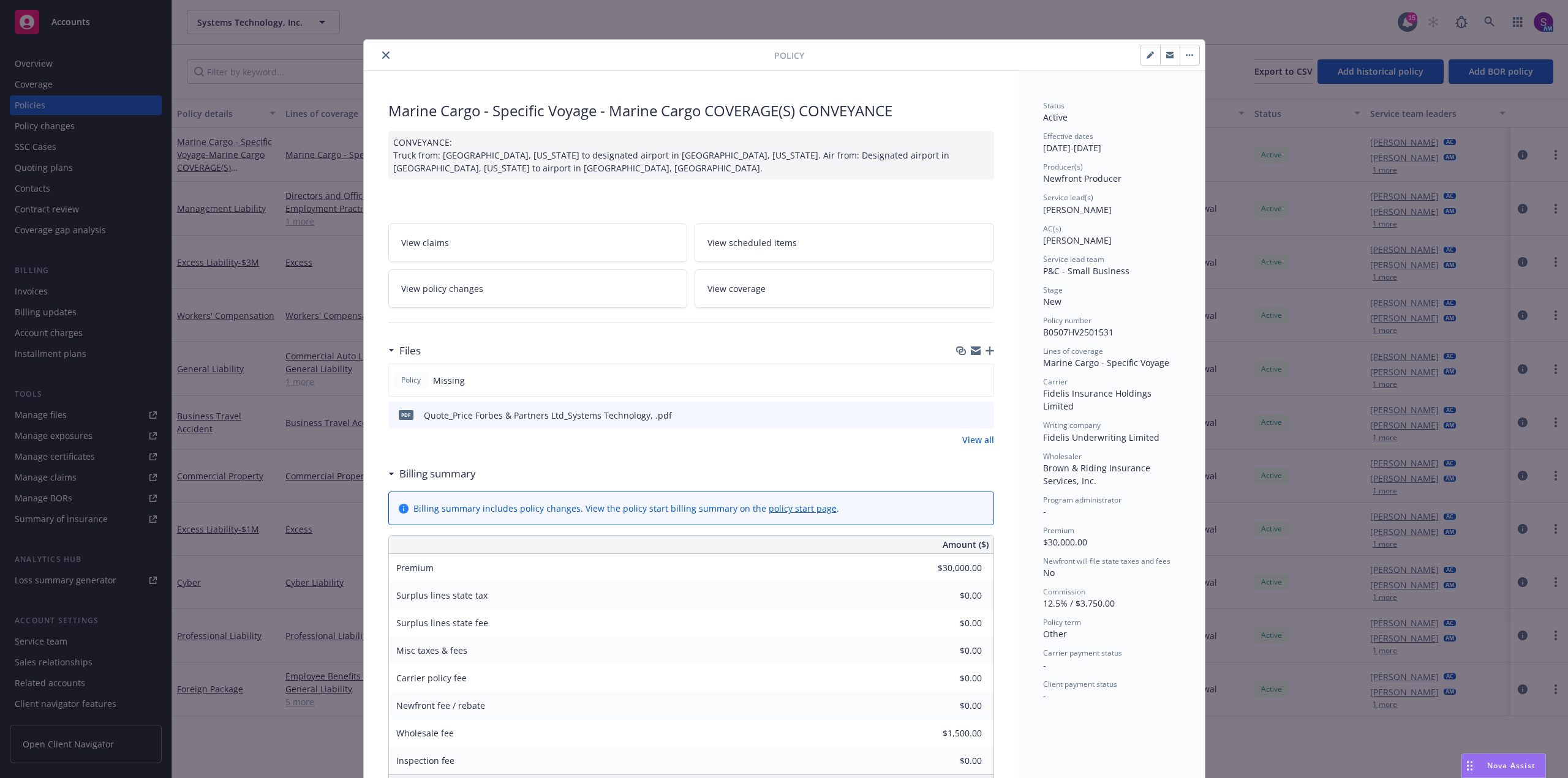
click at [381, 59] on button "close" at bounding box center [386, 55] width 15 height 14
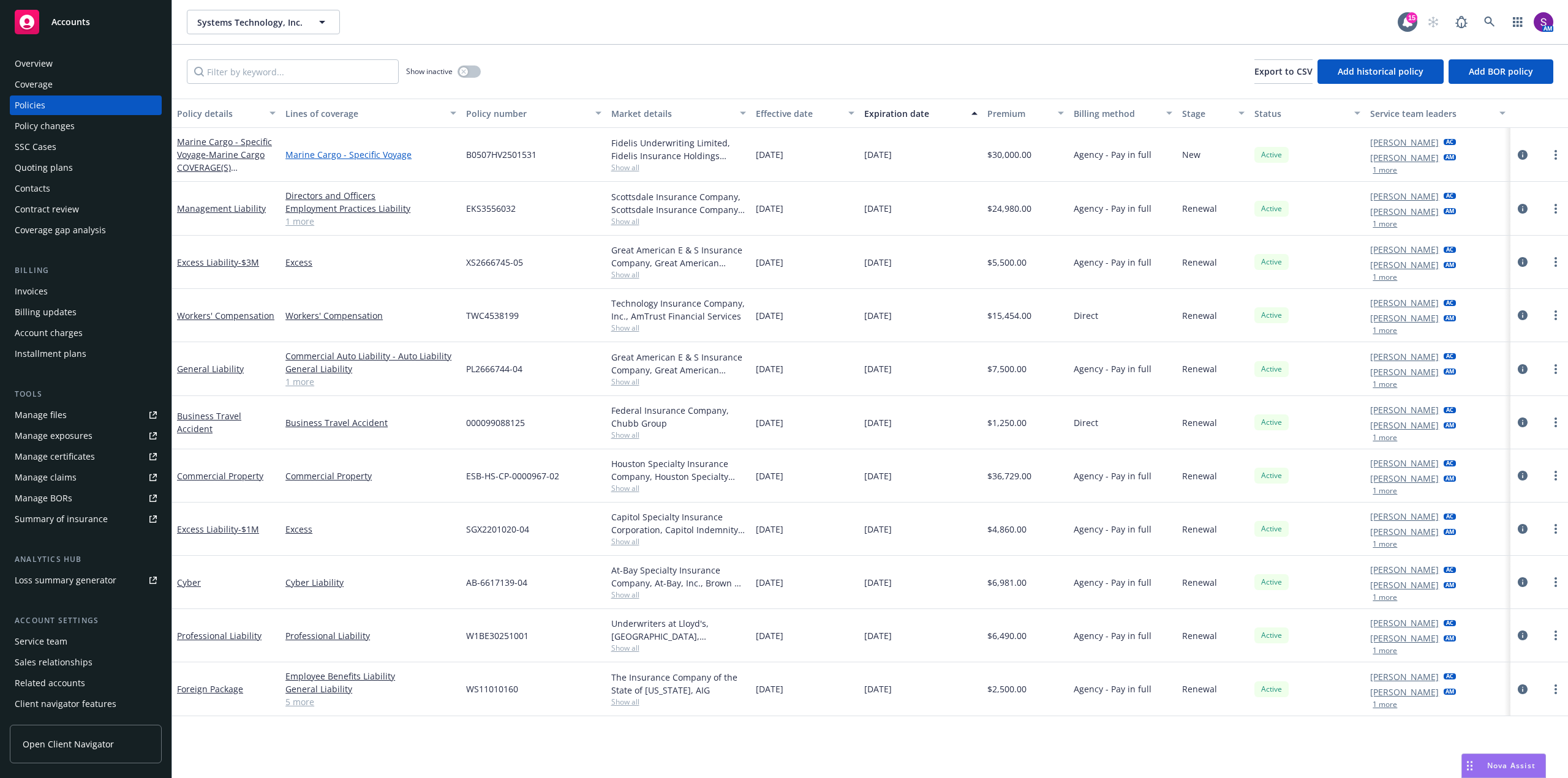
click at [326, 154] on link "Marine Cargo - Specific Voyage" at bounding box center [370, 155] width 171 height 13
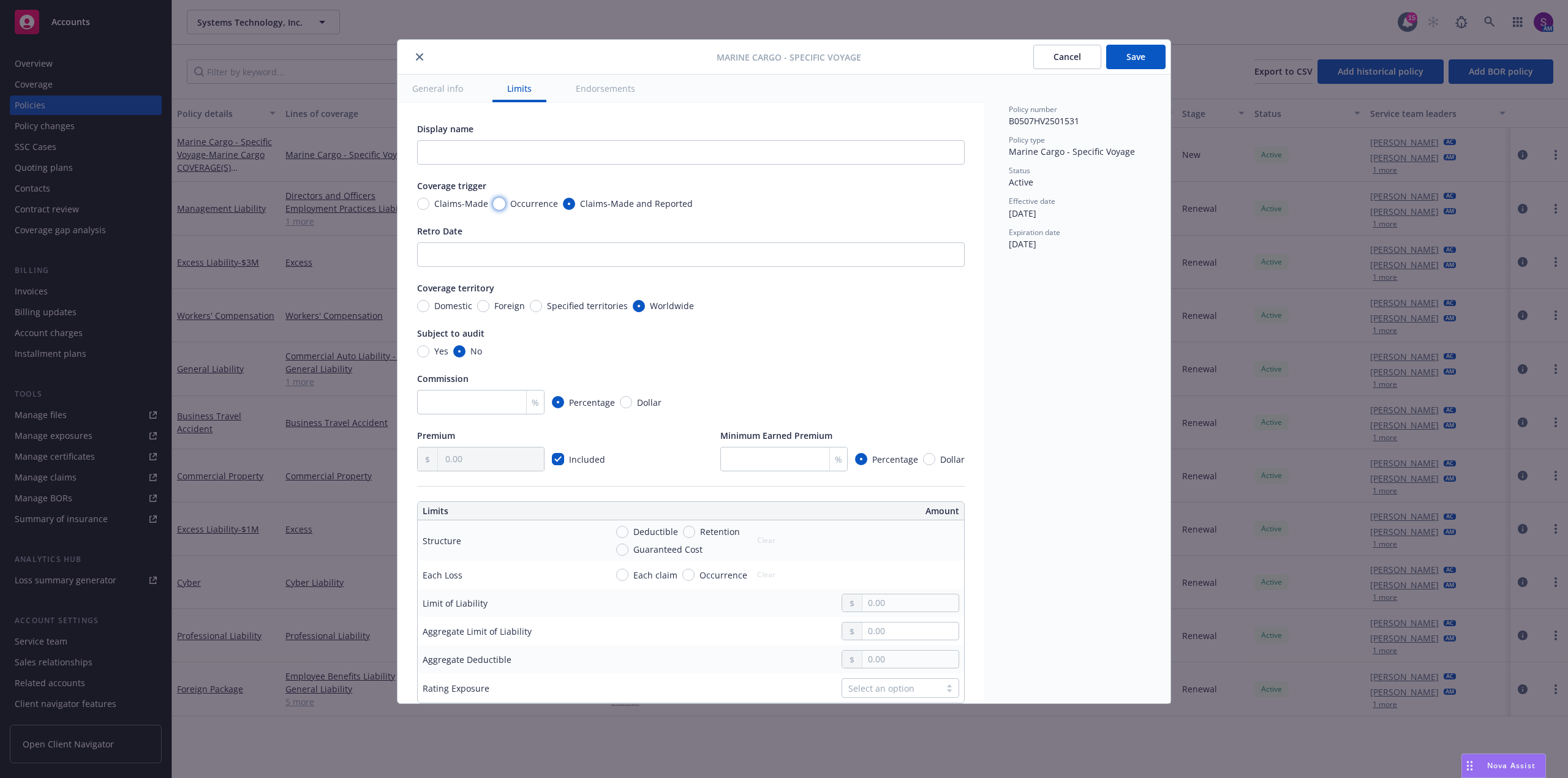
click at [499, 204] on input "Occurrence" at bounding box center [499, 204] width 13 height 13
radio input "true"
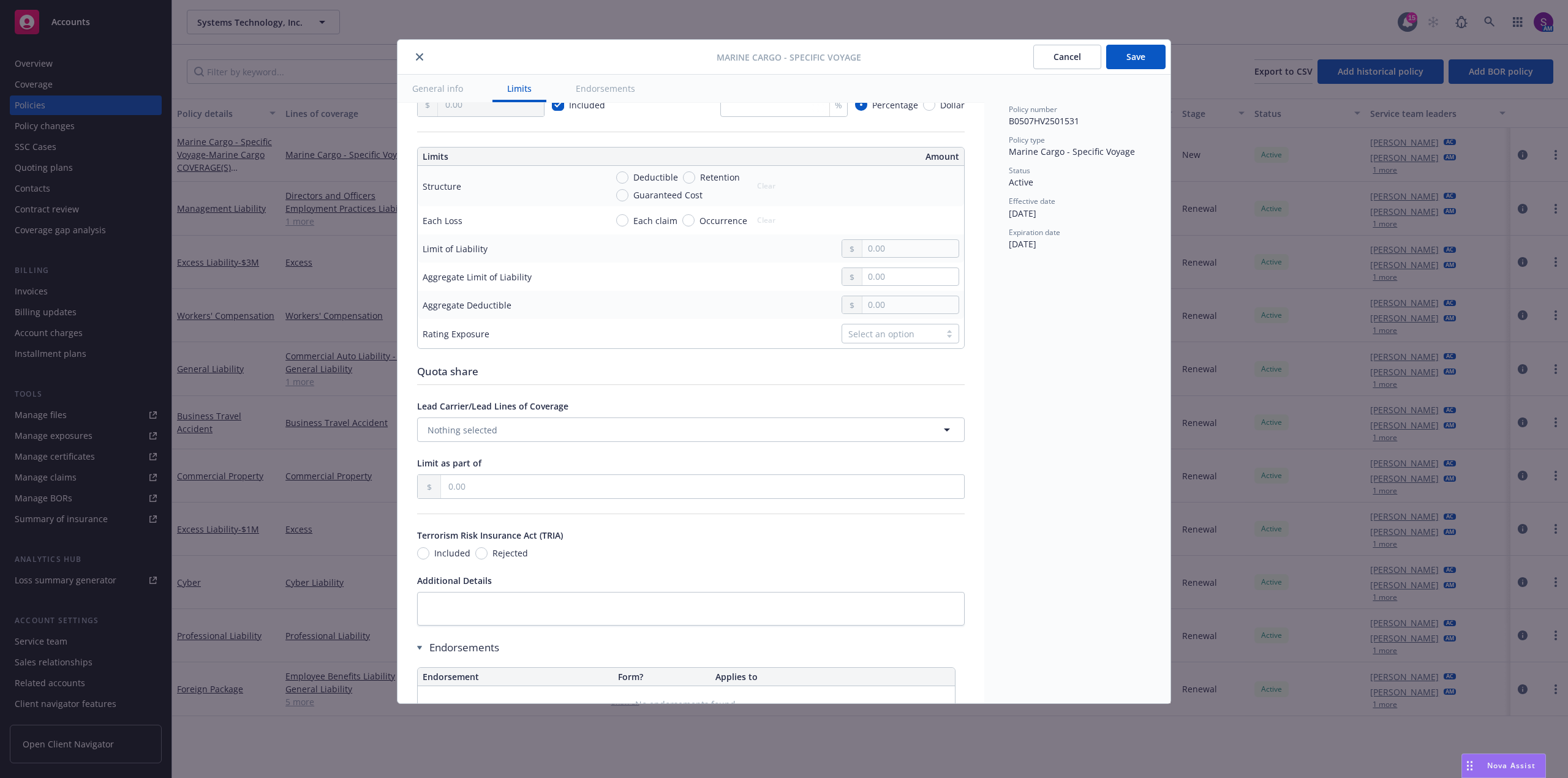
scroll to position [306, 0]
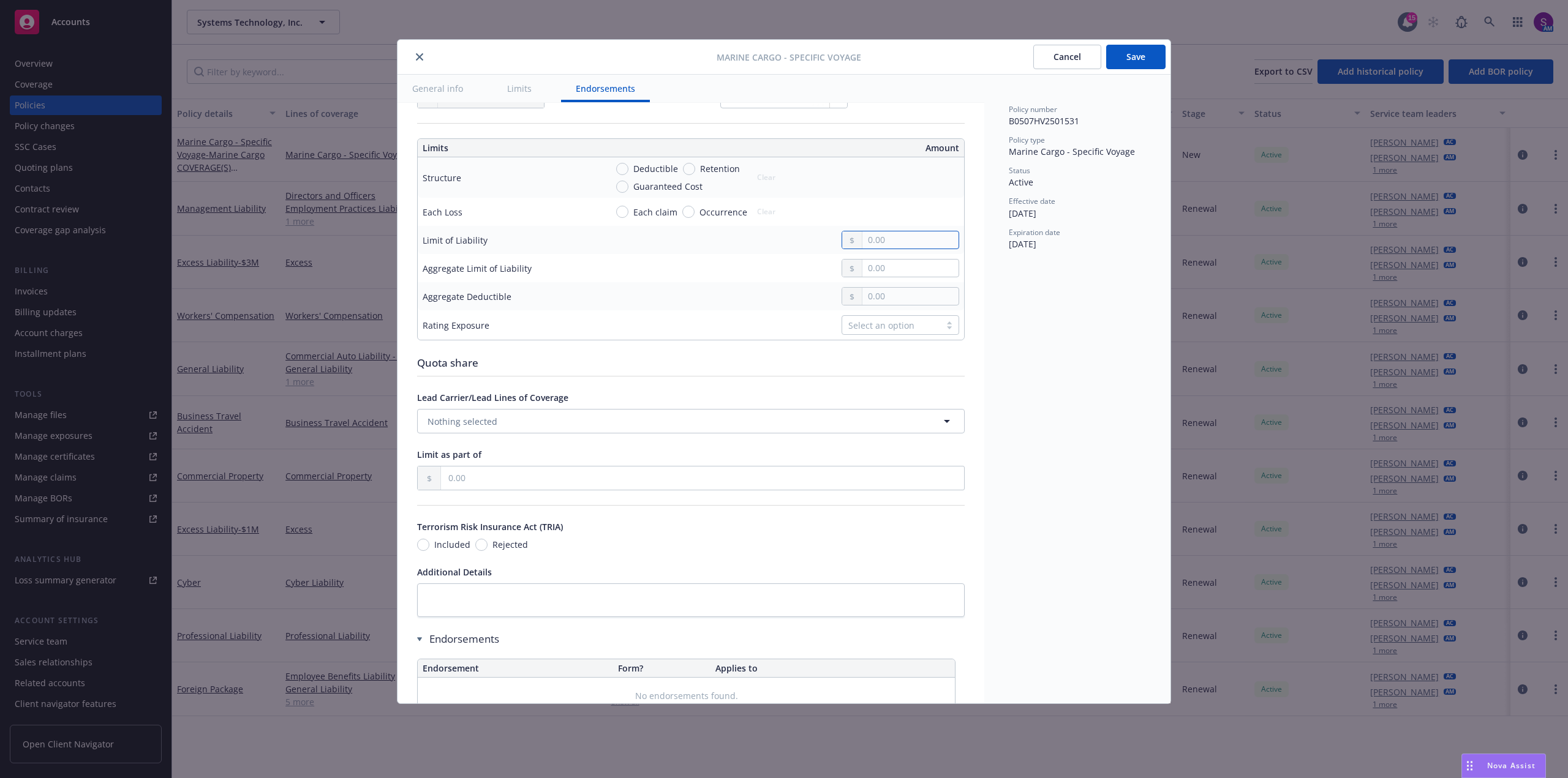
click at [879, 248] on input "text" at bounding box center [911, 240] width 96 height 17
paste input "4,200,000.00"
type input "4,200,000.00"
click at [625, 208] on input "Each claim" at bounding box center [622, 211] width 13 height 13
radio input "true"
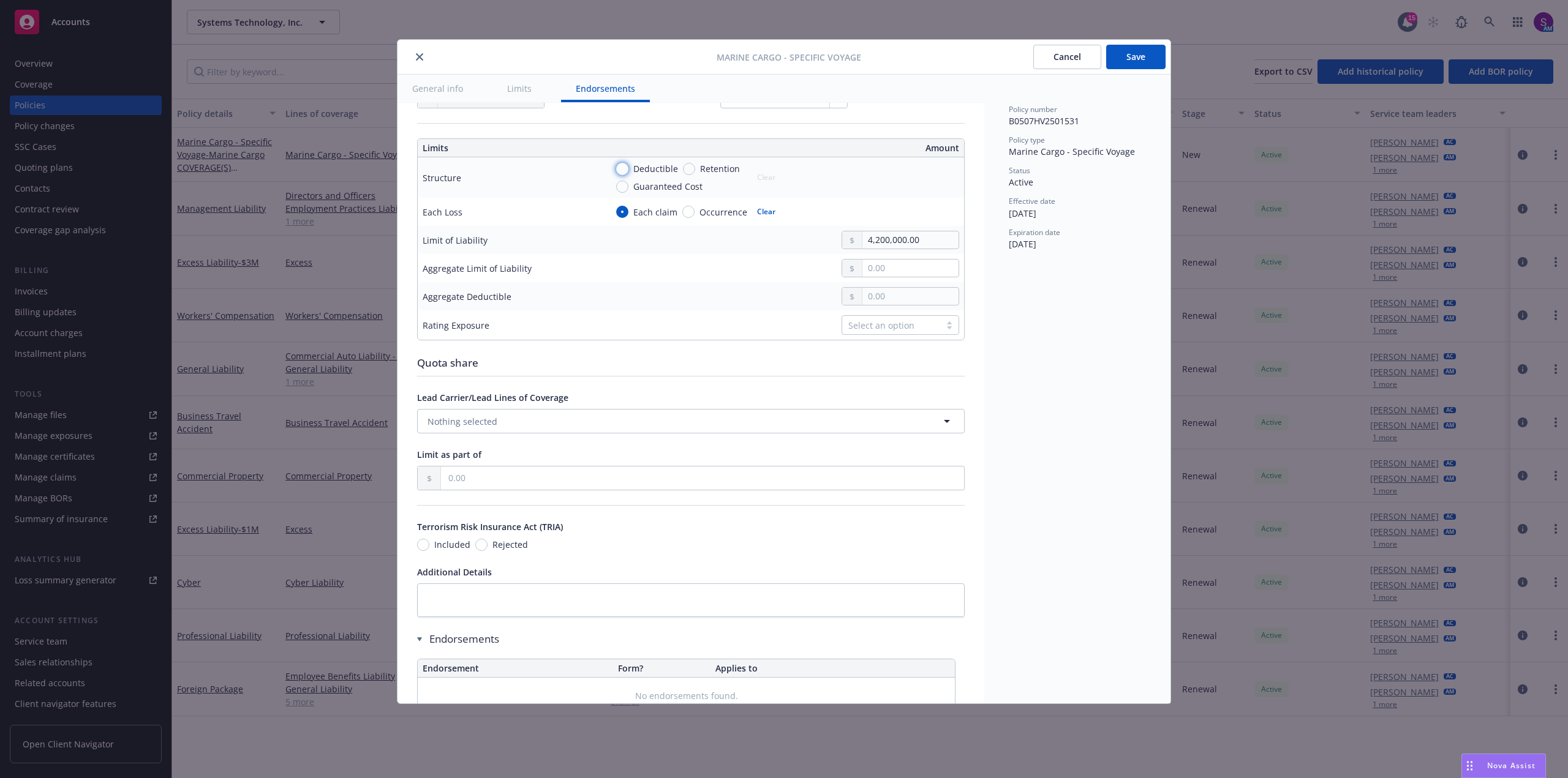
click at [625, 169] on input "Deductible" at bounding box center [622, 169] width 13 height 13
radio input "true"
click at [871, 182] on input "text" at bounding box center [911, 184] width 96 height 17
type input "25,000.00"
click at [635, 325] on td "Select an option" at bounding box center [783, 325] width 363 height 30
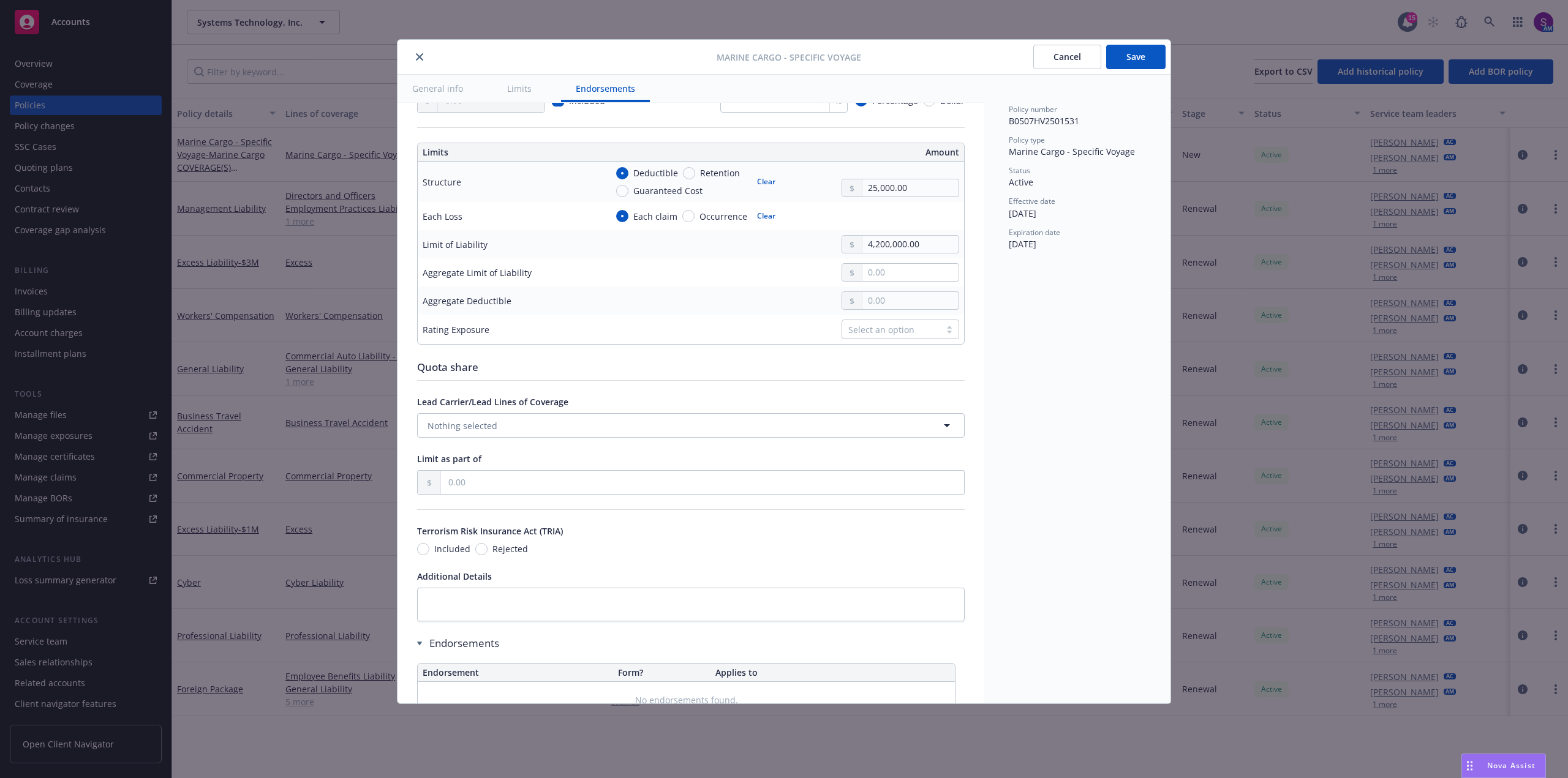
scroll to position [266, 0]
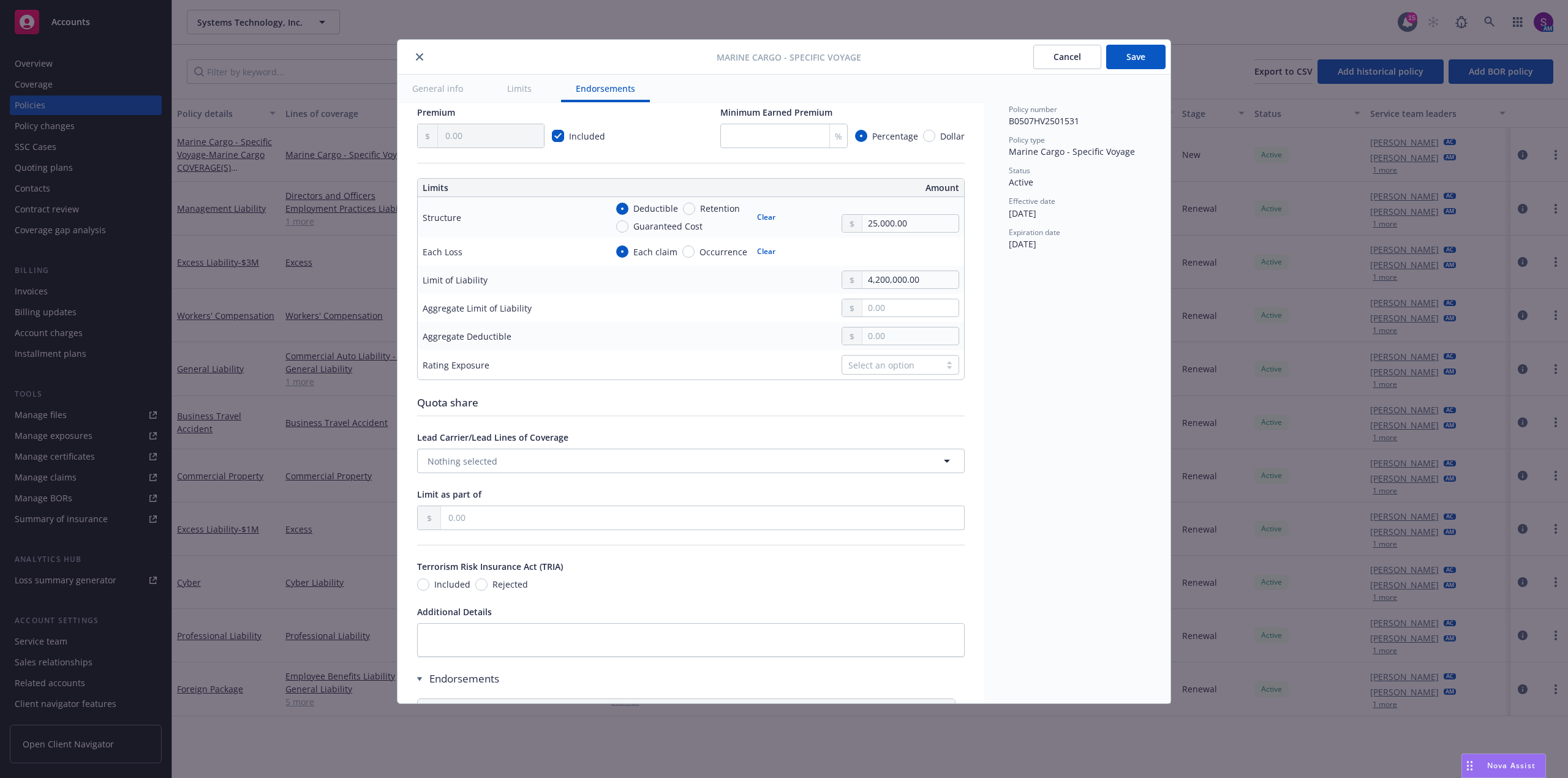
click at [1138, 63] on button "Save" at bounding box center [1136, 57] width 59 height 24
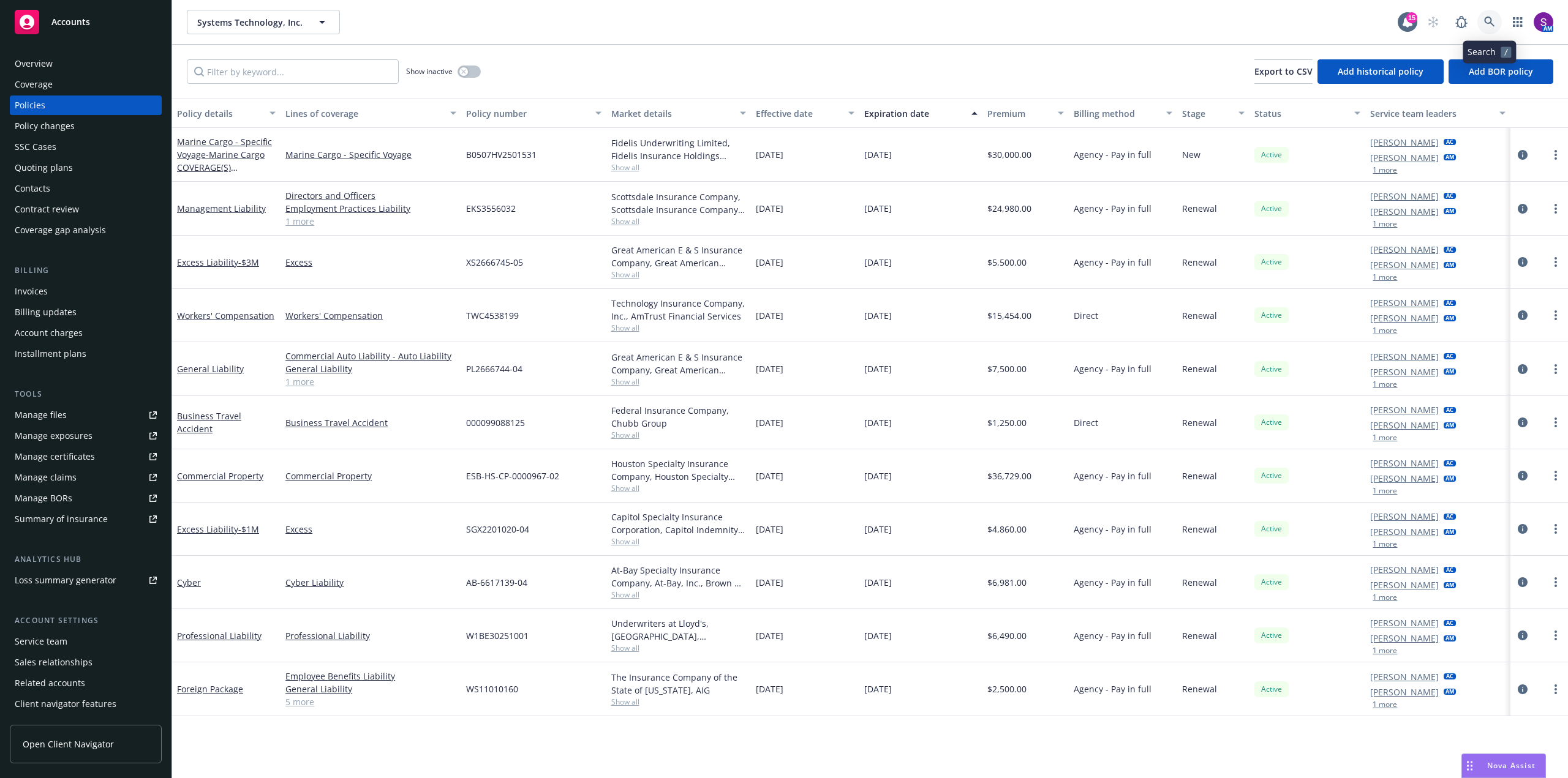
drag, startPoint x: 1497, startPoint y: 23, endPoint x: 1488, endPoint y: 46, distance: 24.7
click at [1496, 23] on link at bounding box center [1490, 22] width 24 height 24
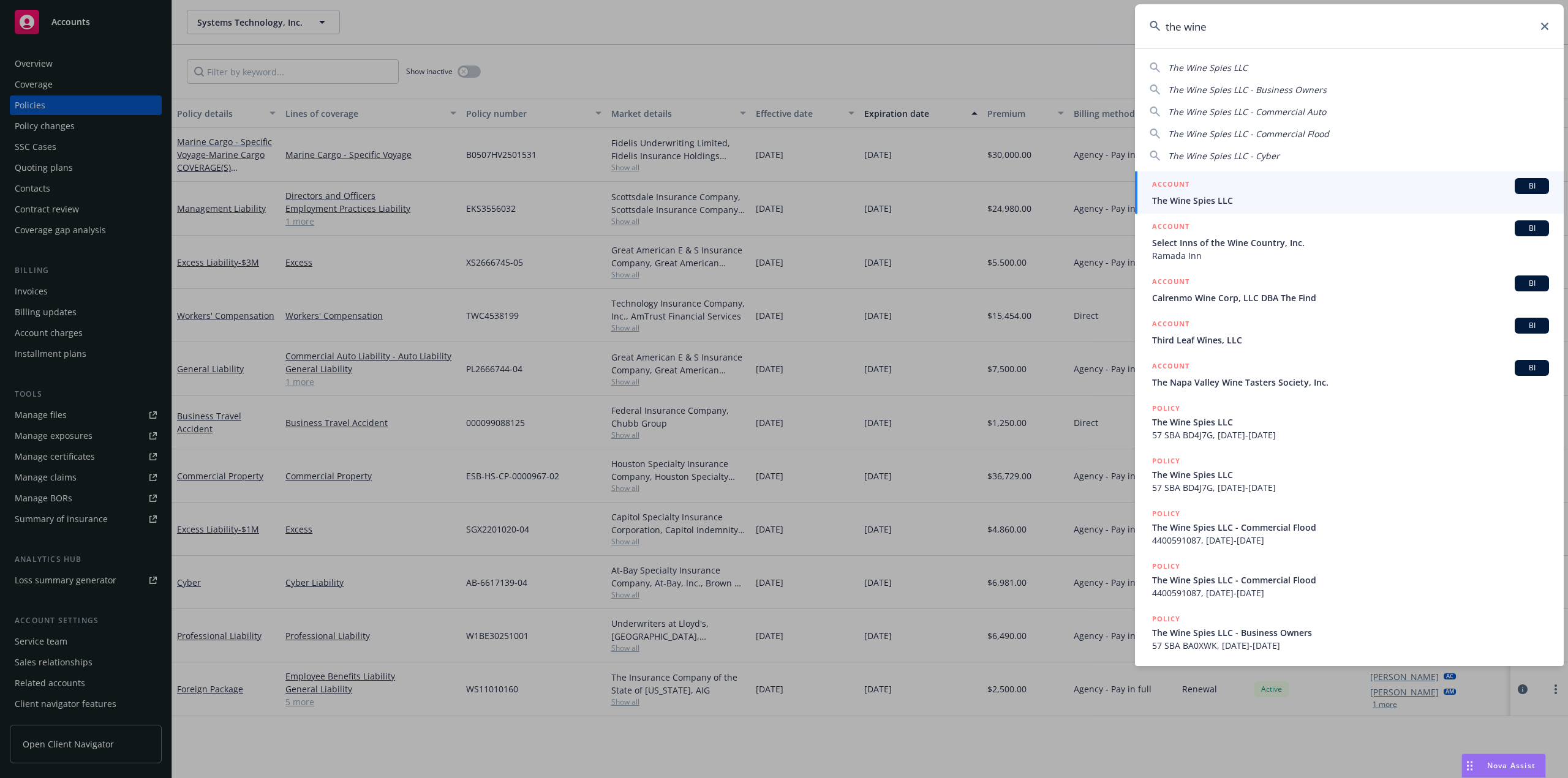
type input "the wine"
click at [1207, 190] on div "ACCOUNT BI" at bounding box center [1350, 186] width 397 height 16
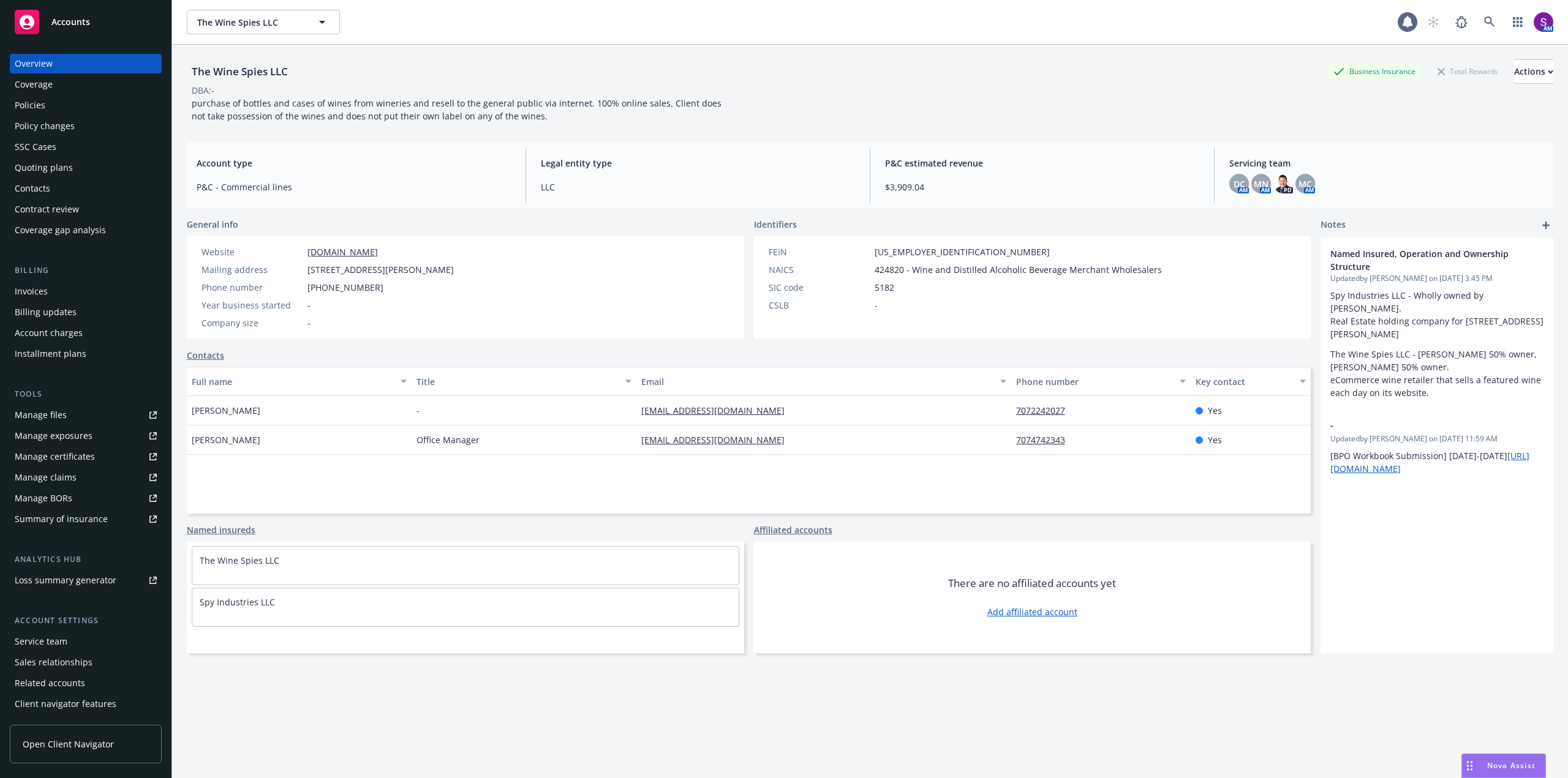
click at [42, 107] on div "Policies" at bounding box center [30, 105] width 30 height 20
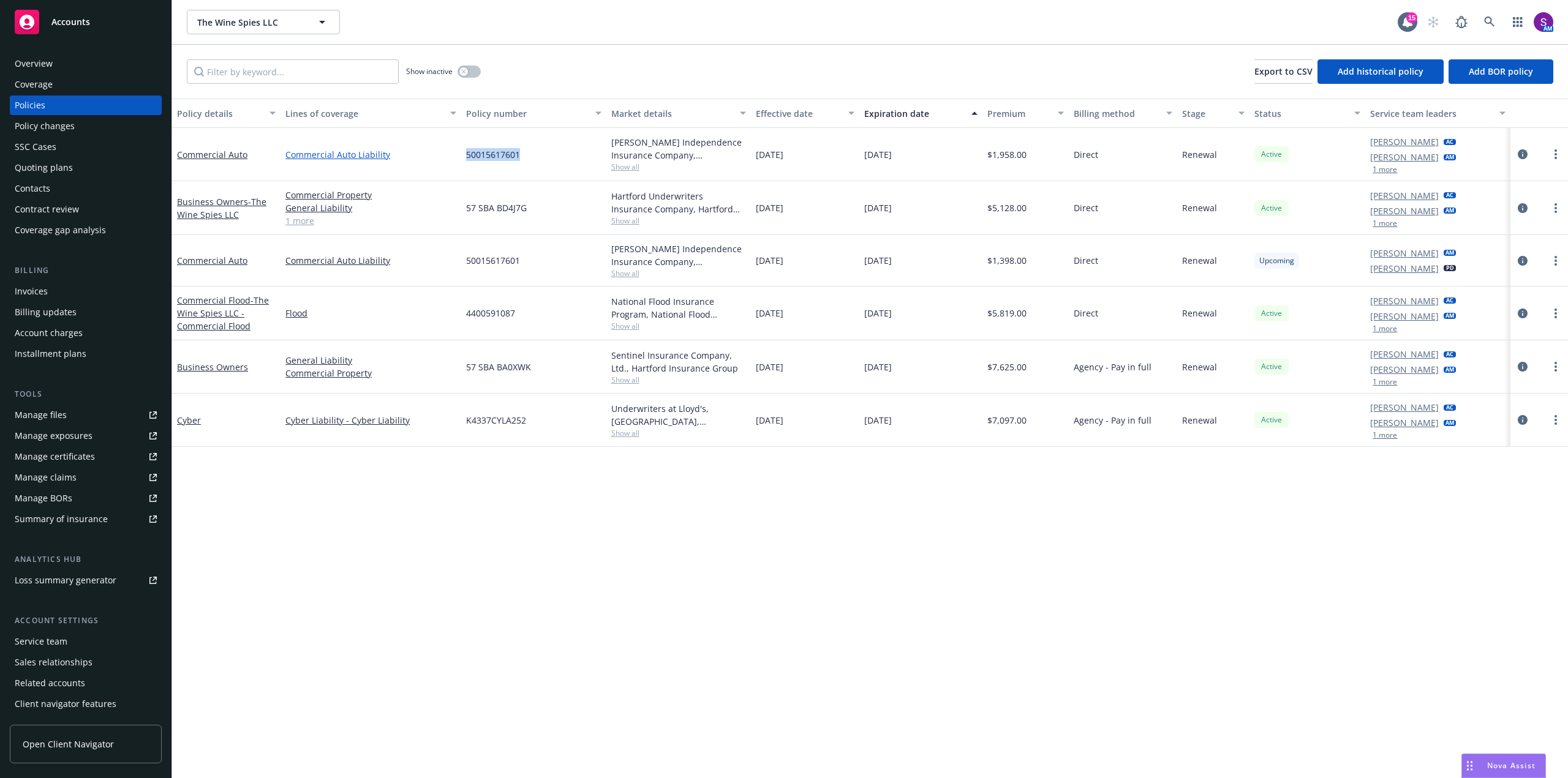
drag, startPoint x: 535, startPoint y: 158, endPoint x: 440, endPoint y: 155, distance: 95.0
click at [440, 155] on div "Commercial Auto Commercial Auto Liability 50015617601 Kemper Independence Insur…" at bounding box center [870, 154] width 1396 height 53
copy div "50015617601"
click at [544, 271] on div "50015617601" at bounding box center [533, 261] width 144 height 51
drag, startPoint x: 527, startPoint y: 260, endPoint x: 469, endPoint y: 263, distance: 58.1
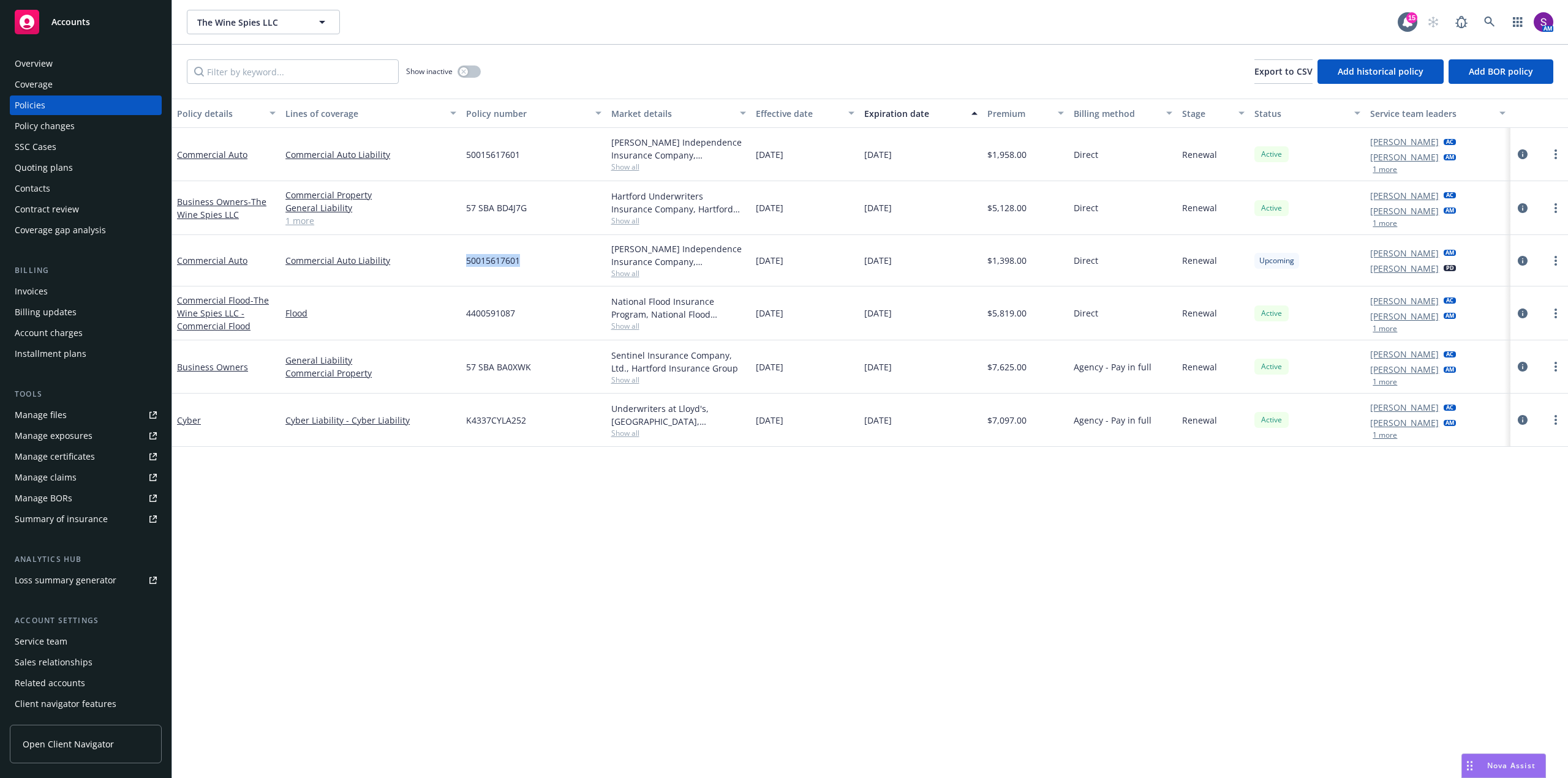
click at [469, 263] on div "50015617601" at bounding box center [533, 261] width 144 height 51
copy span "50015617601"
